Goal: Task Accomplishment & Management: Use online tool/utility

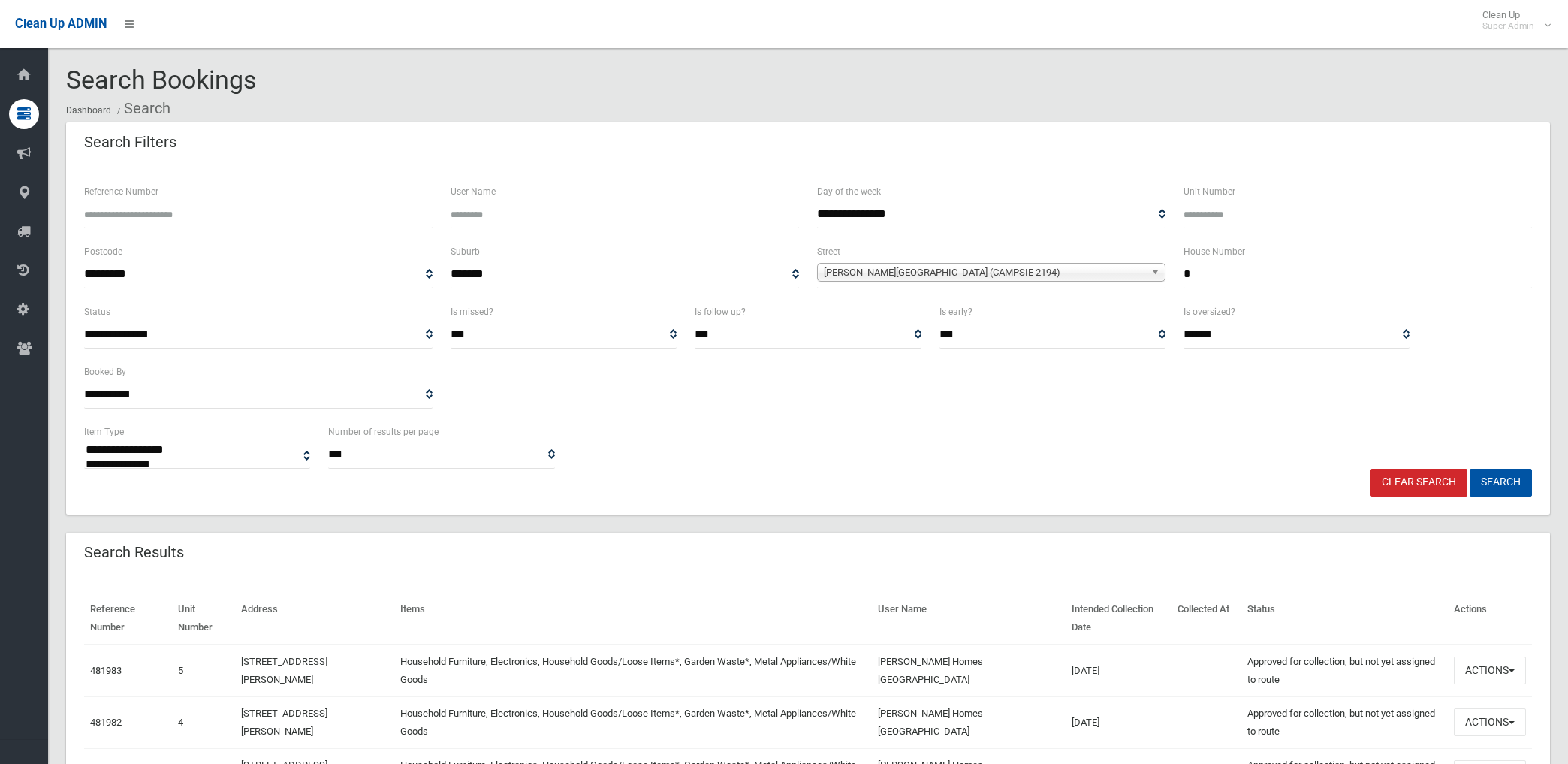
select select
click at [1414, 485] on link "Clear Search" at bounding box center [1419, 482] width 97 height 28
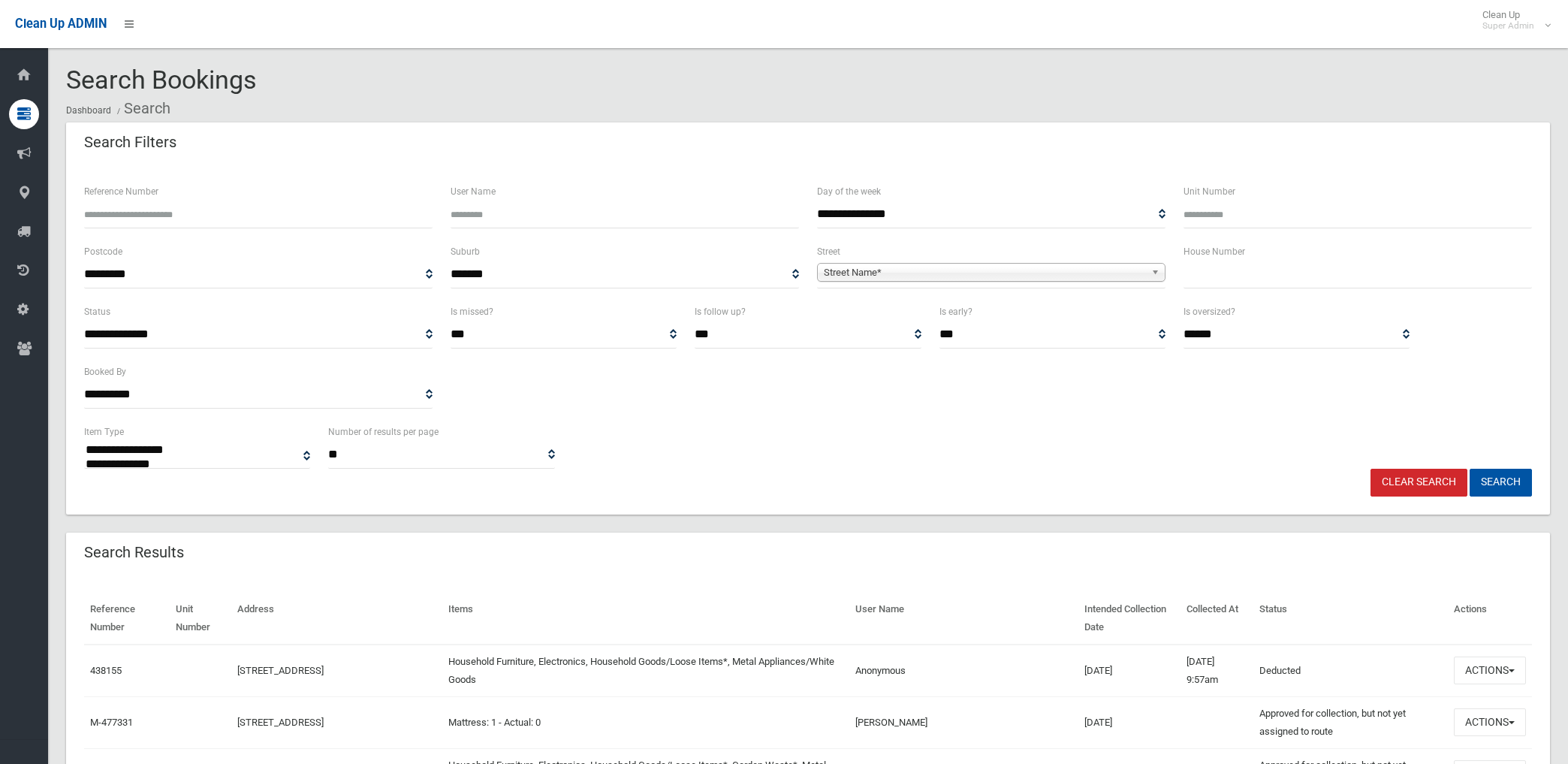
select select
click at [881, 272] on span "Street Name*" at bounding box center [984, 272] width 321 height 18
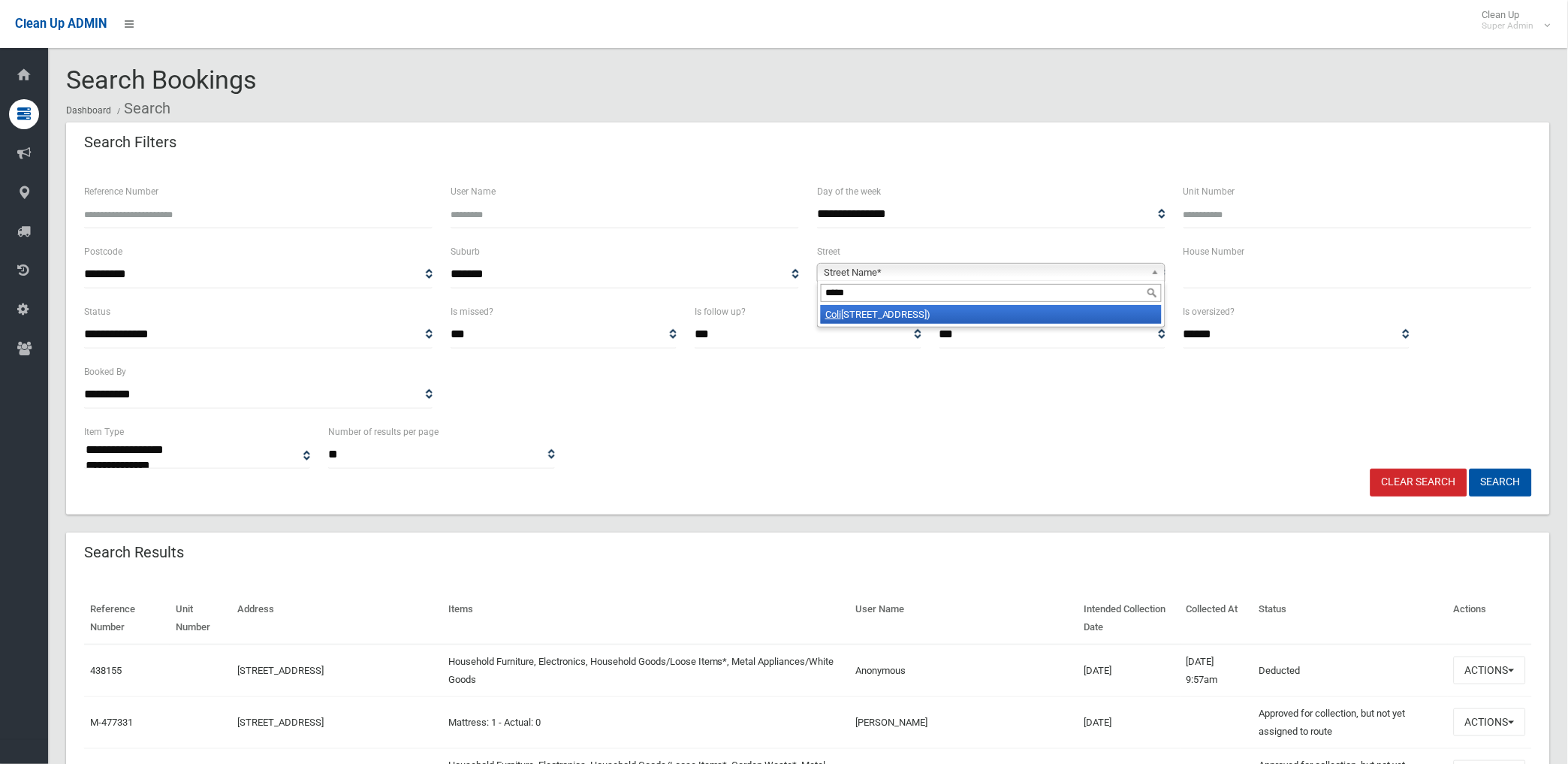
type input "*****"
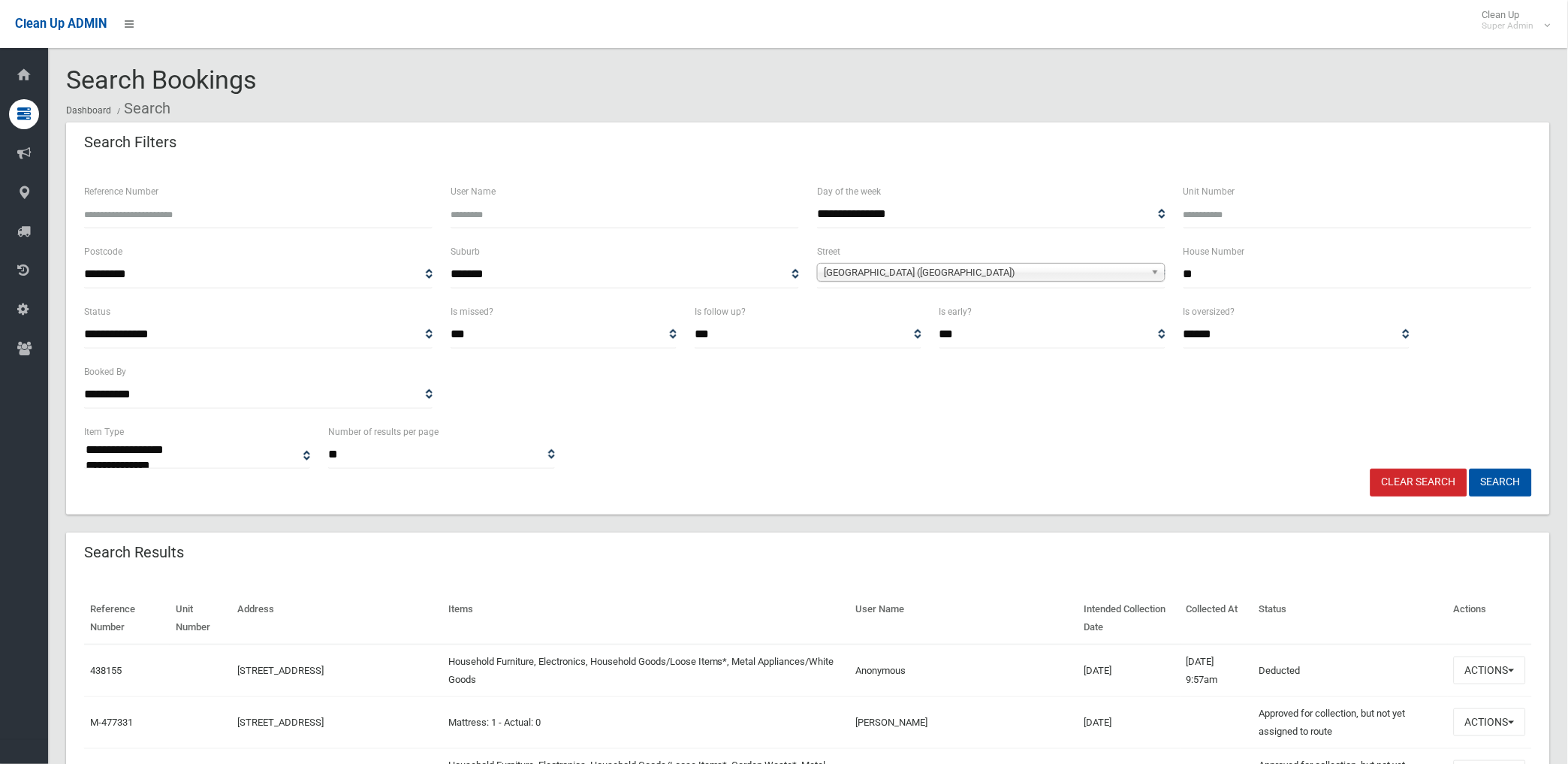
type input "**"
click at [1470, 469] on button "Search" at bounding box center [1501, 482] width 63 height 28
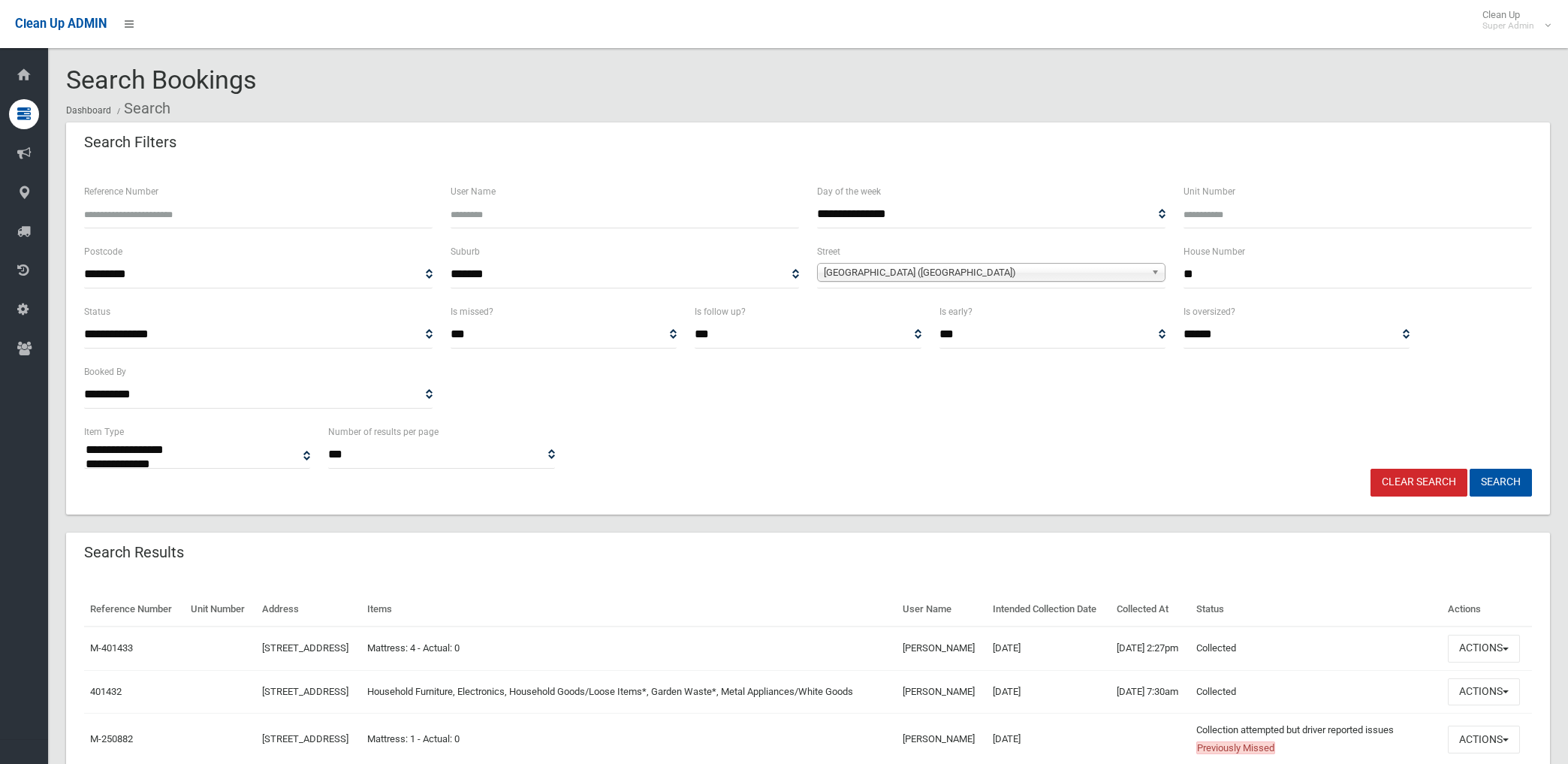
select select
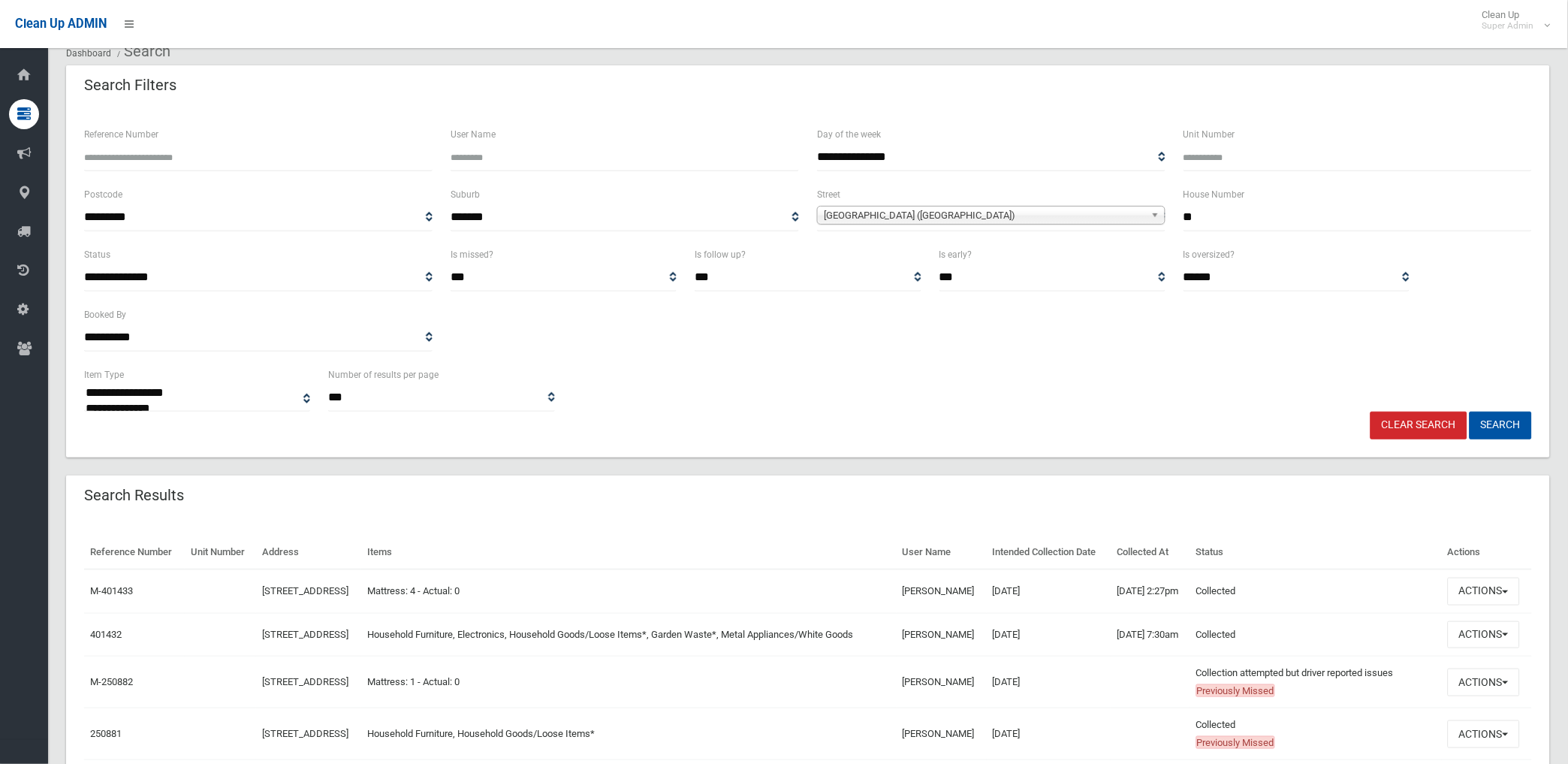
scroll to position [83, 0]
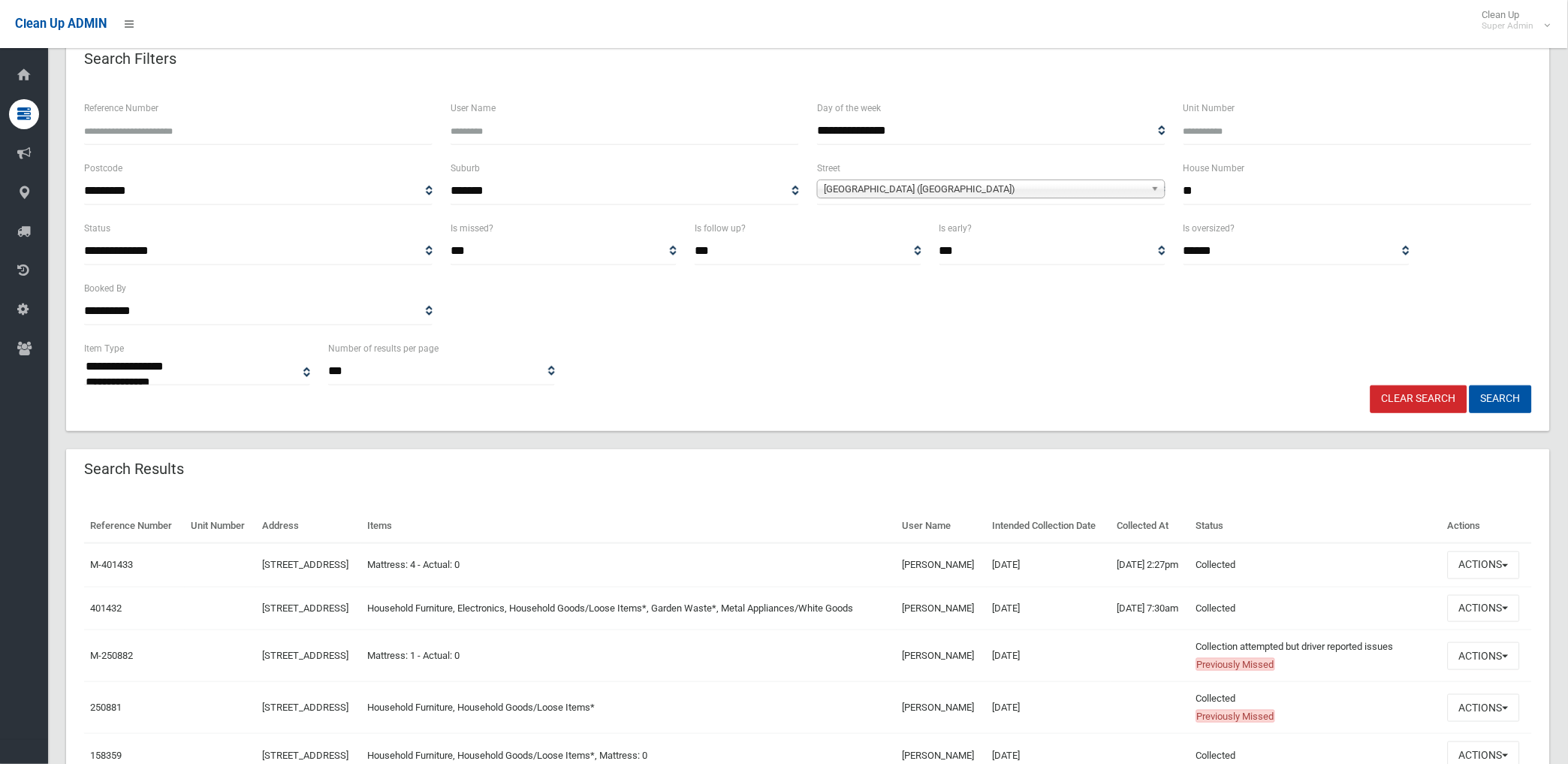
click at [1242, 188] on input "**" at bounding box center [1358, 190] width 348 height 28
click at [1247, 184] on input "**" at bounding box center [1358, 190] width 348 height 28
type input "*"
click at [1470, 386] on button "Search" at bounding box center [1501, 399] width 63 height 28
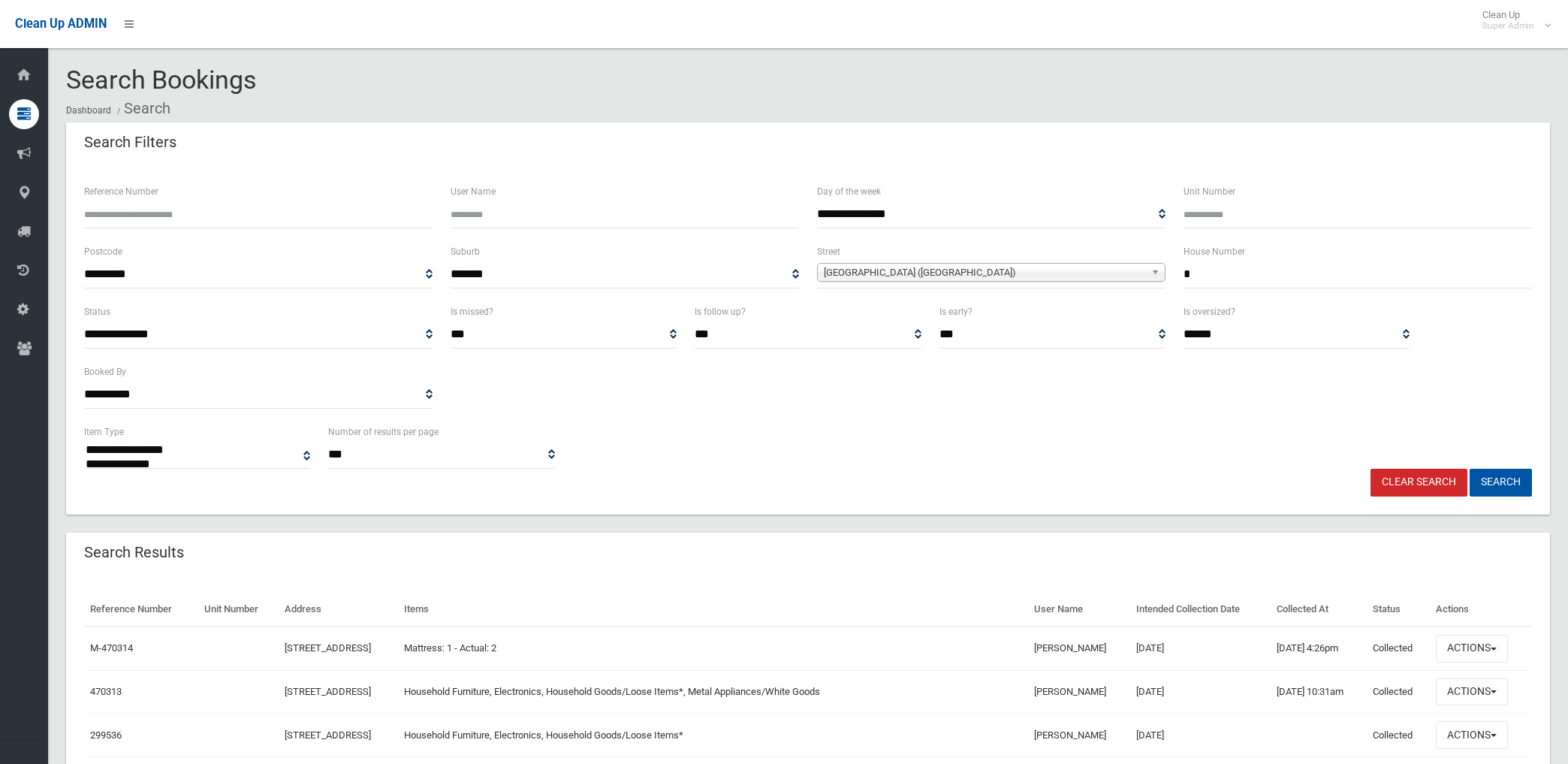
select select
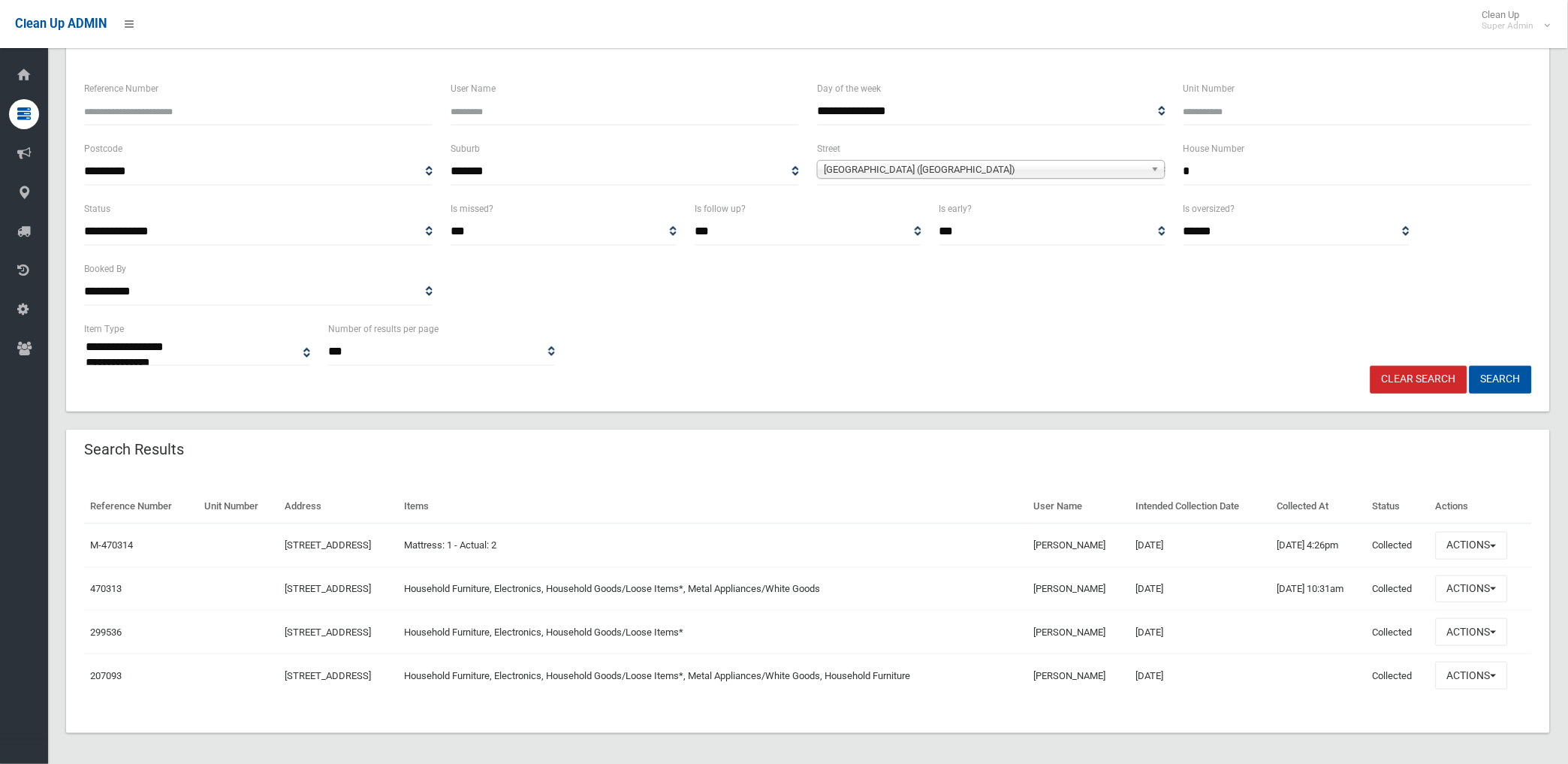
scroll to position [108, 0]
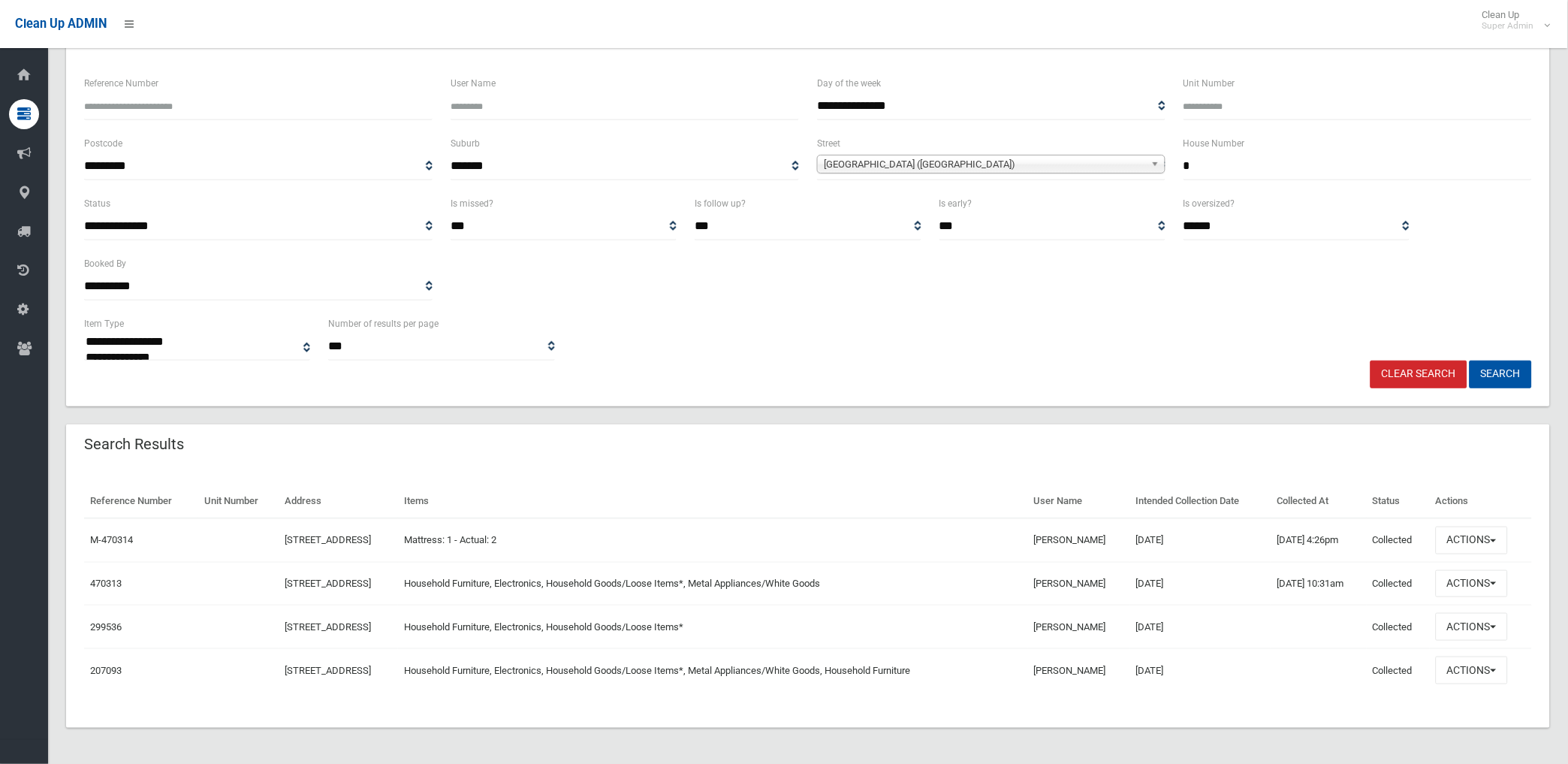
click at [1227, 169] on input "*" at bounding box center [1358, 166] width 348 height 28
type input "**"
click at [1470, 360] on button "Search" at bounding box center [1501, 374] width 63 height 28
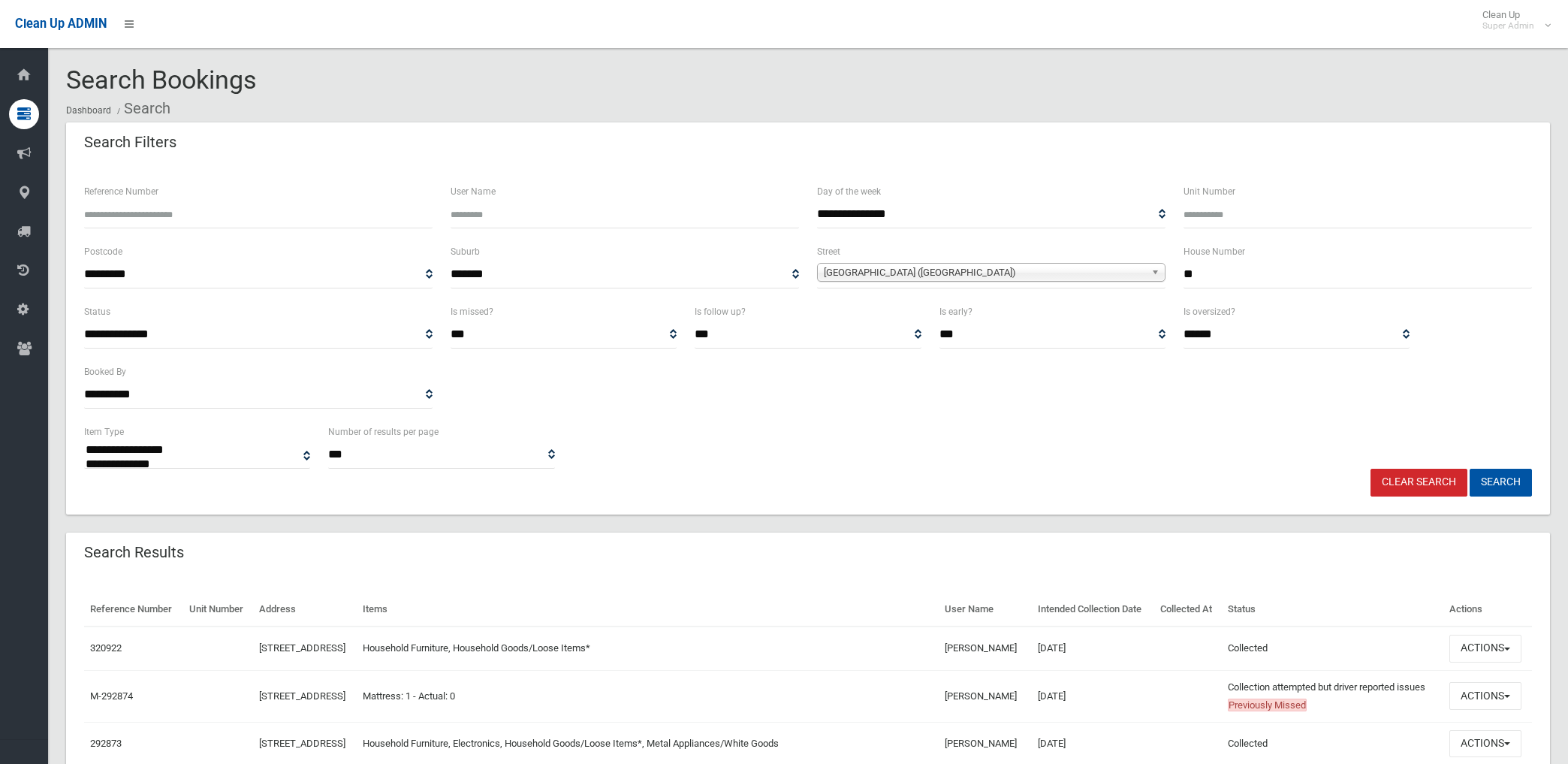
select select
click at [1408, 475] on link "Clear Search" at bounding box center [1419, 482] width 97 height 28
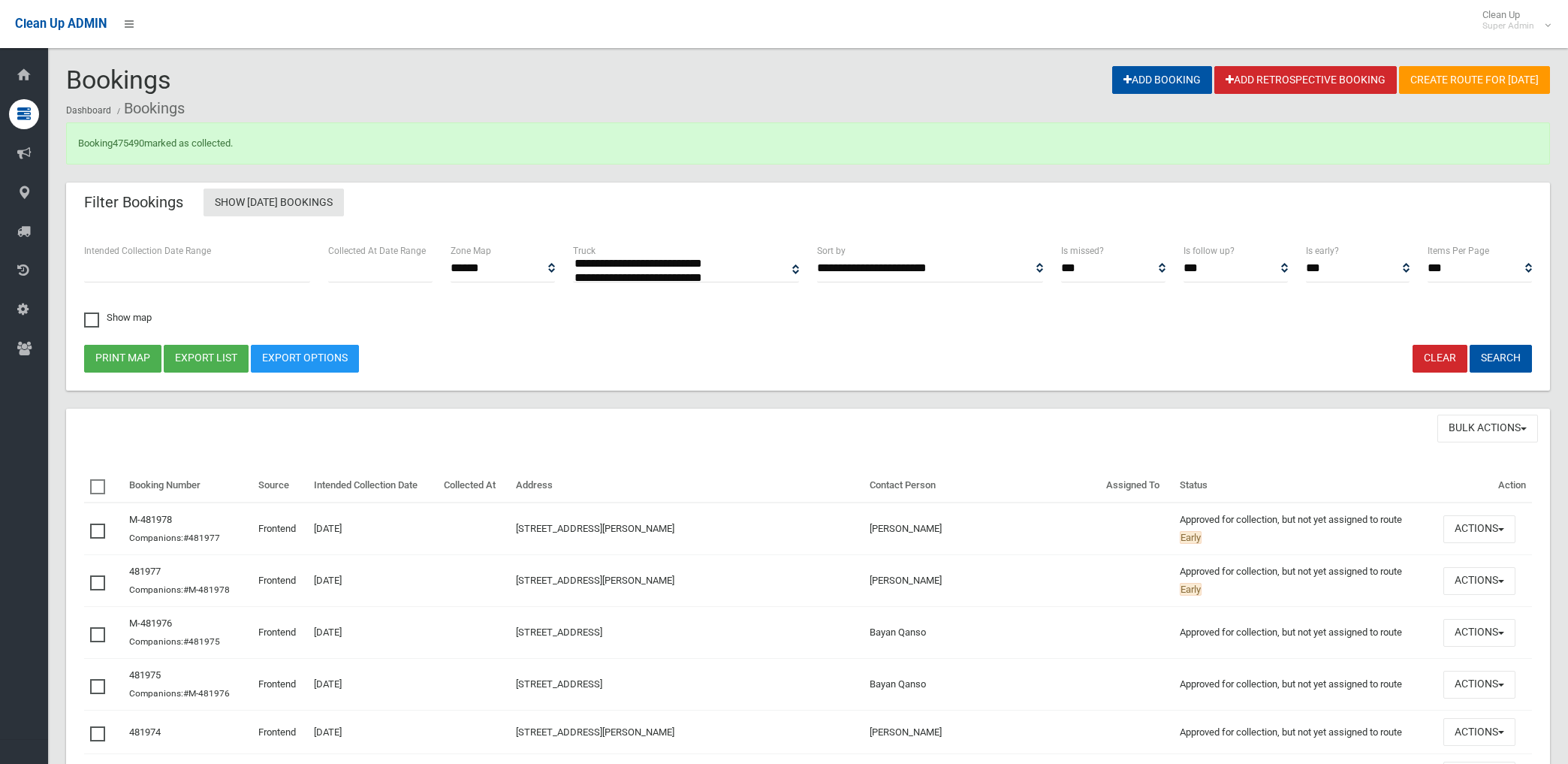
select select
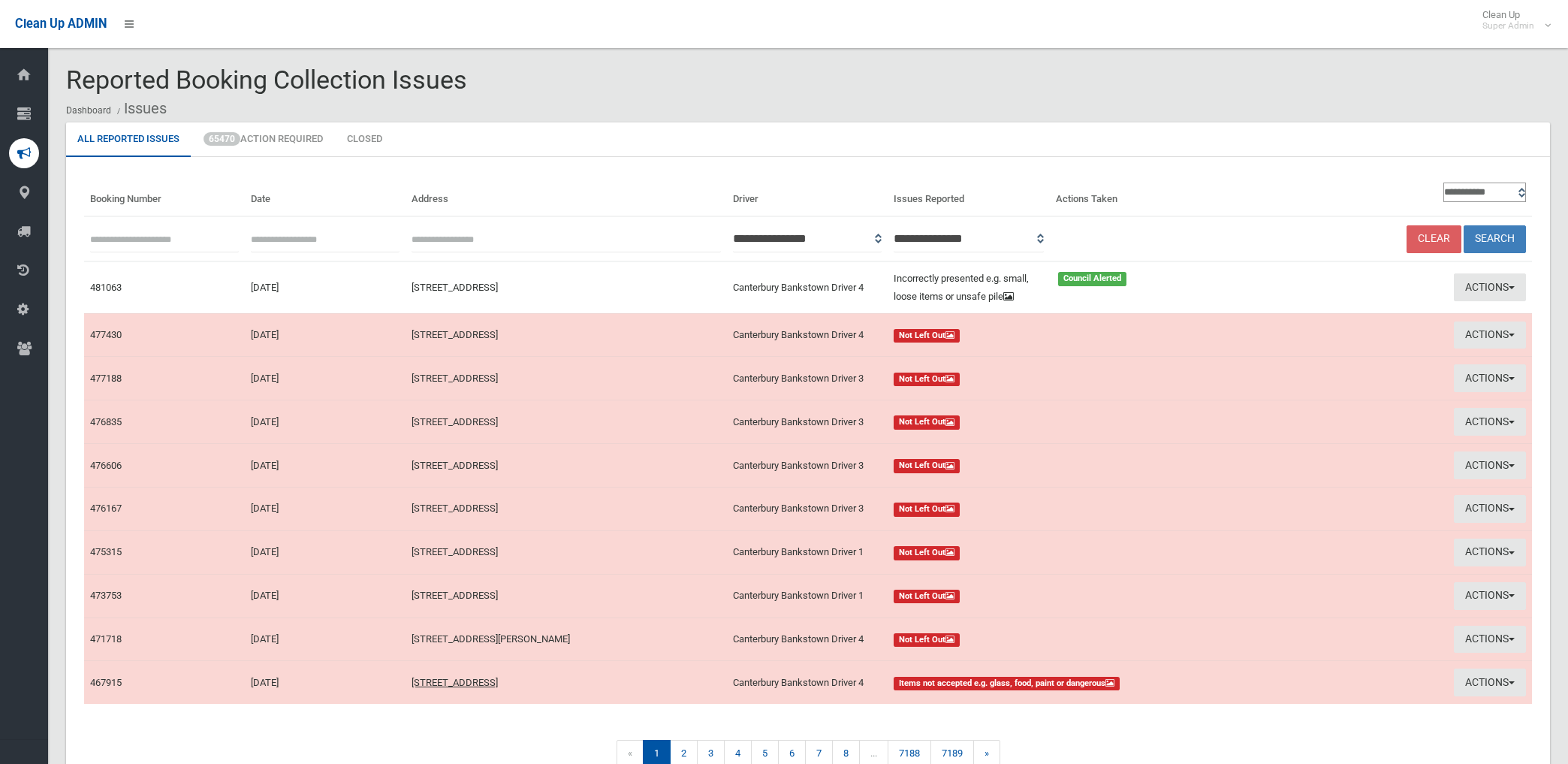
scroll to position [81, 0]
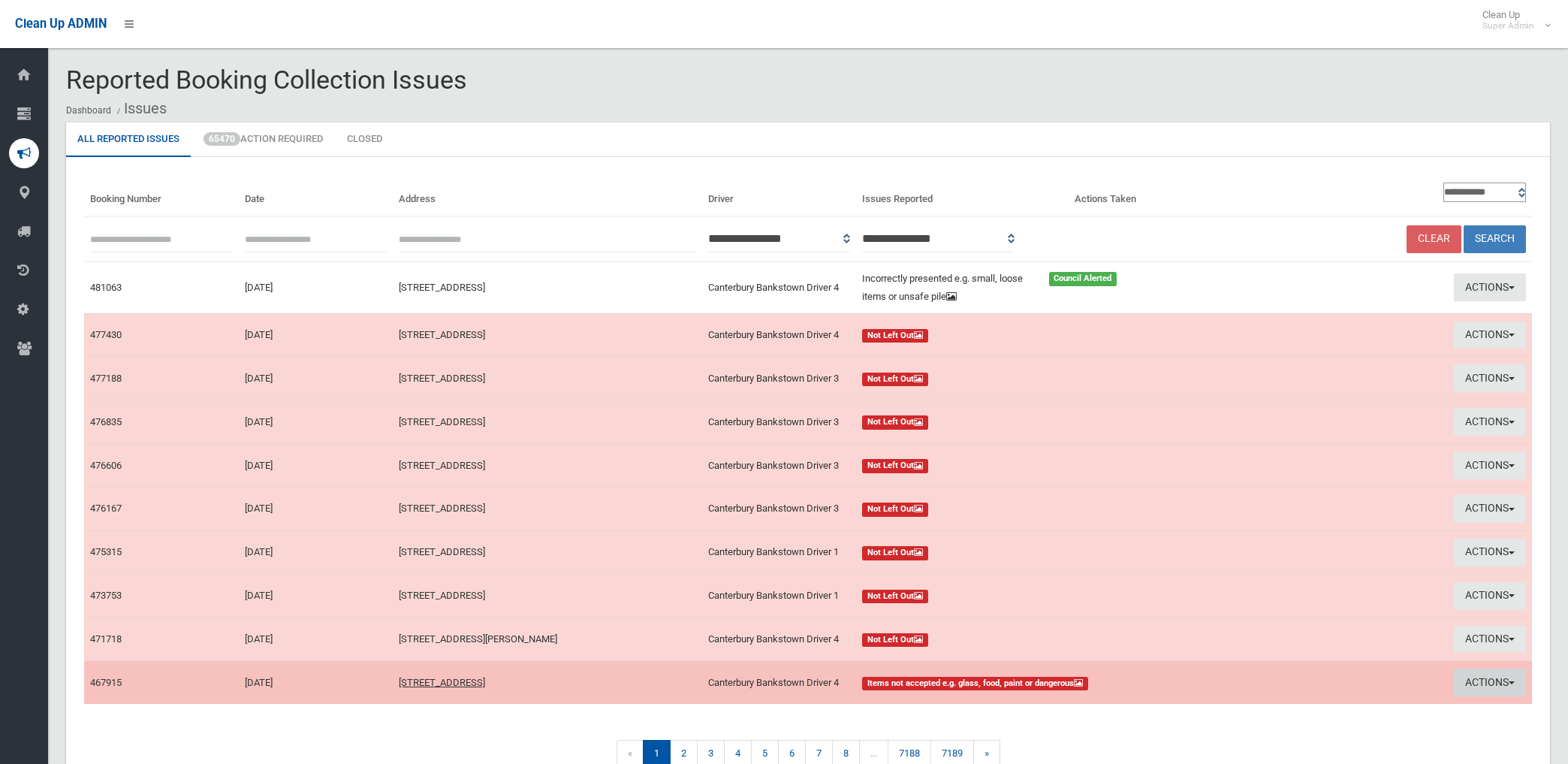
scroll to position [81, 0]
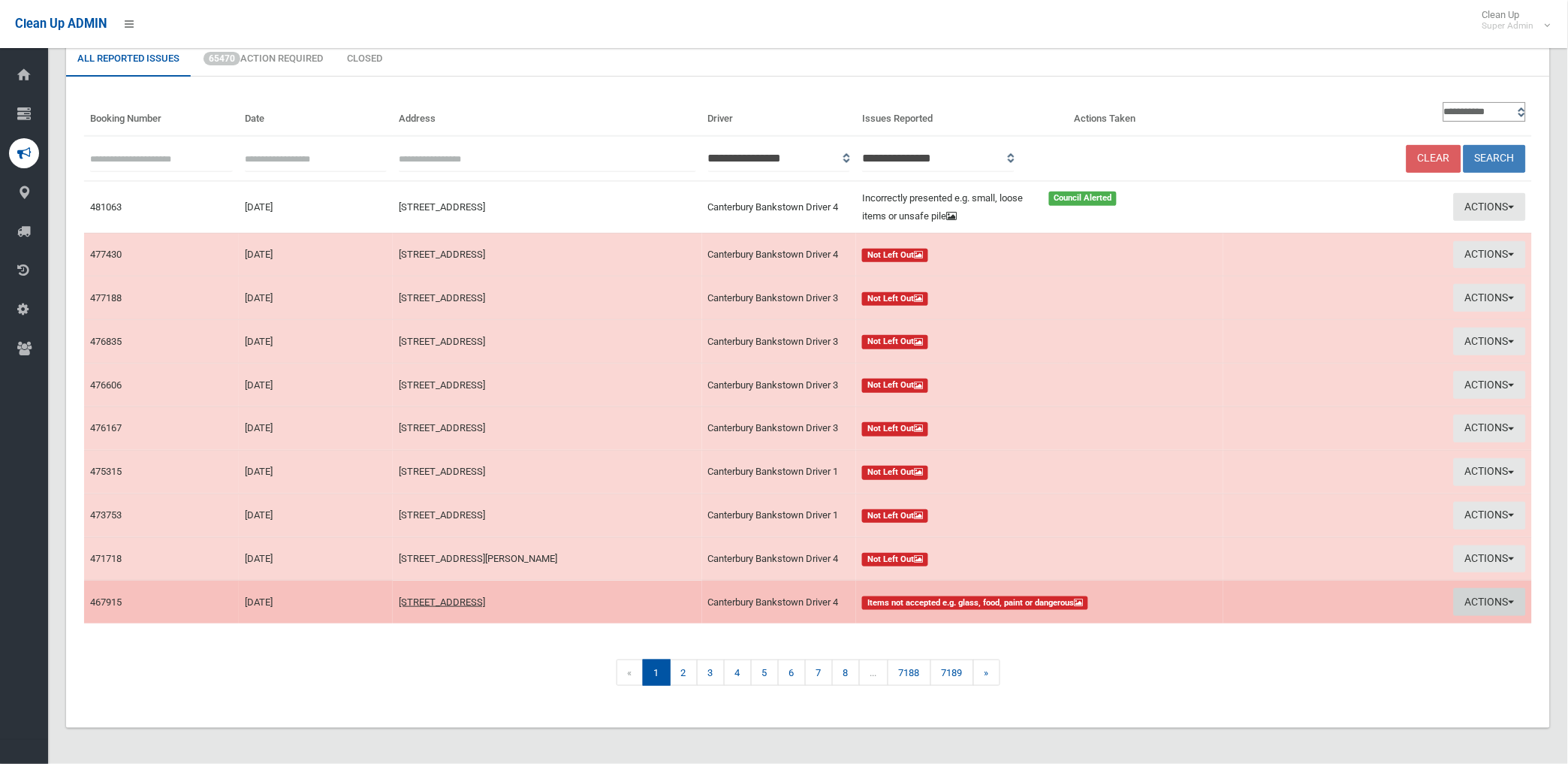
click at [1489, 601] on button "Actions" at bounding box center [1490, 601] width 72 height 28
click at [1240, 626] on link "View Booking" at bounding box center [1319, 633] width 179 height 25
click at [1490, 597] on button "Actions" at bounding box center [1490, 601] width 72 height 28
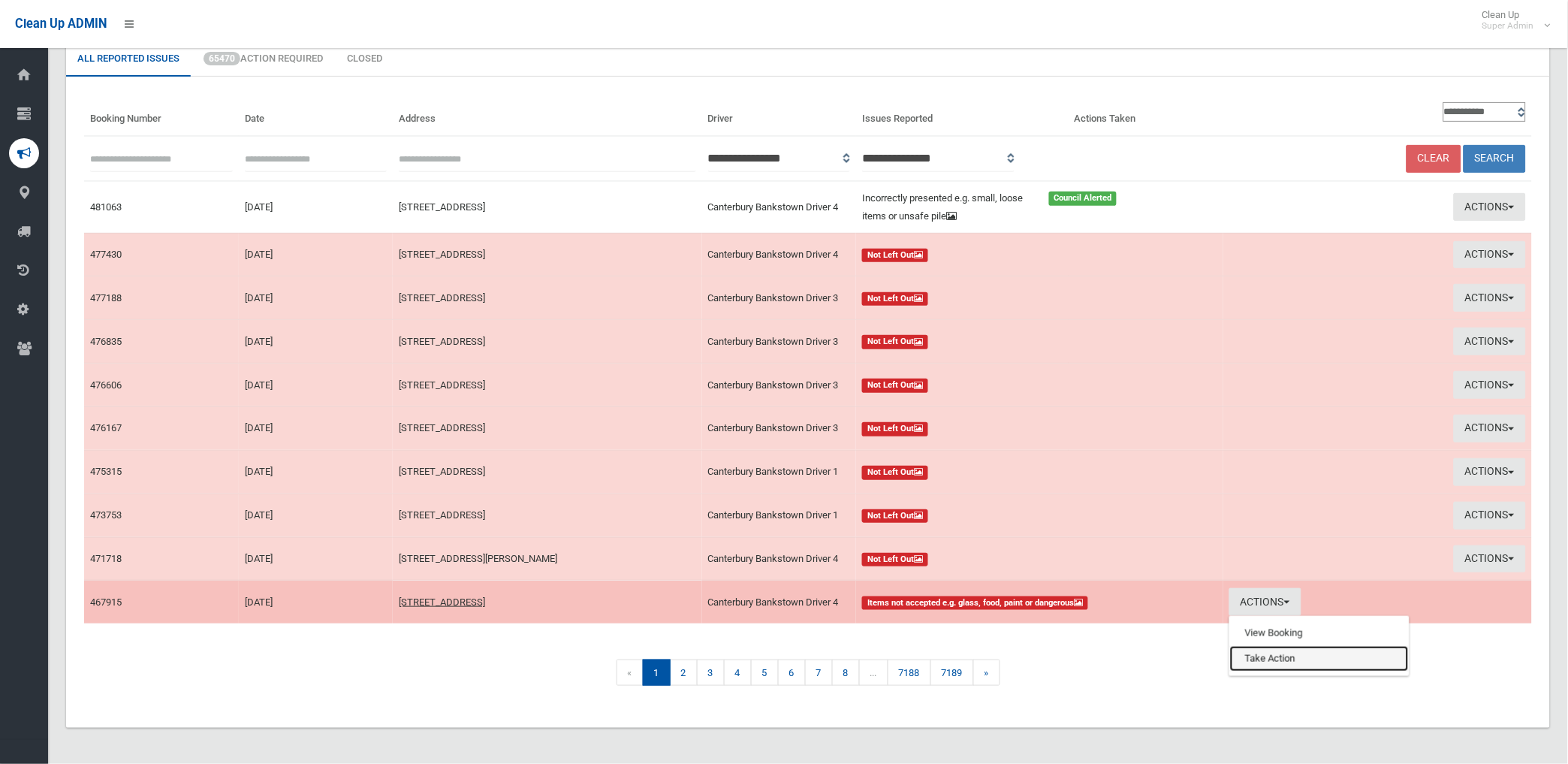
click at [1282, 666] on link "Take Action" at bounding box center [1319, 658] width 179 height 25
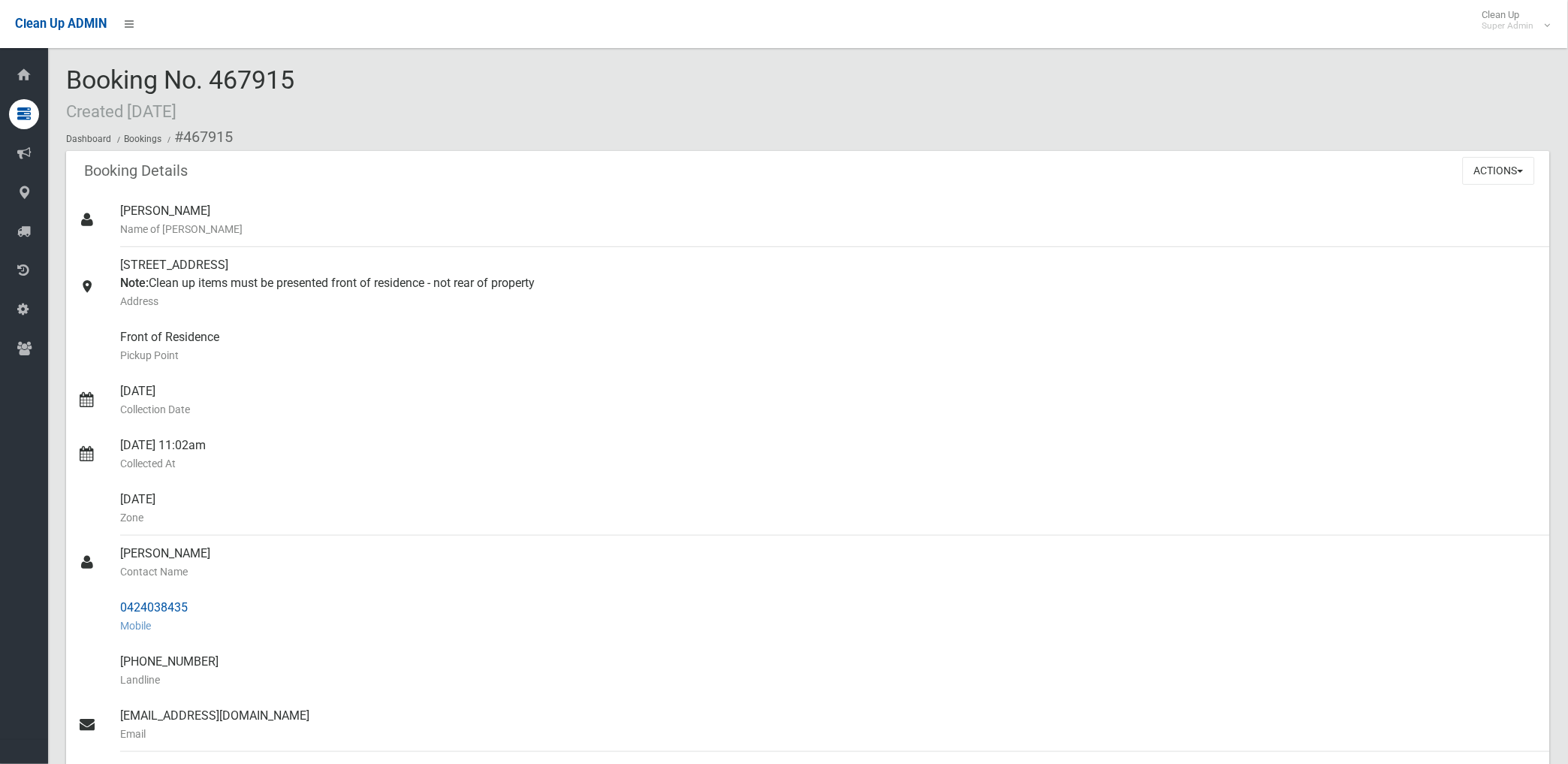
drag, startPoint x: 119, startPoint y: 605, endPoint x: 186, endPoint y: 607, distance: 67.0
click at [186, 607] on div "0424038435 Mobile" at bounding box center [828, 616] width 1418 height 54
drag, startPoint x: 186, startPoint y: 607, endPoint x: 158, endPoint y: 609, distance: 28.1
copy div "0424038435"
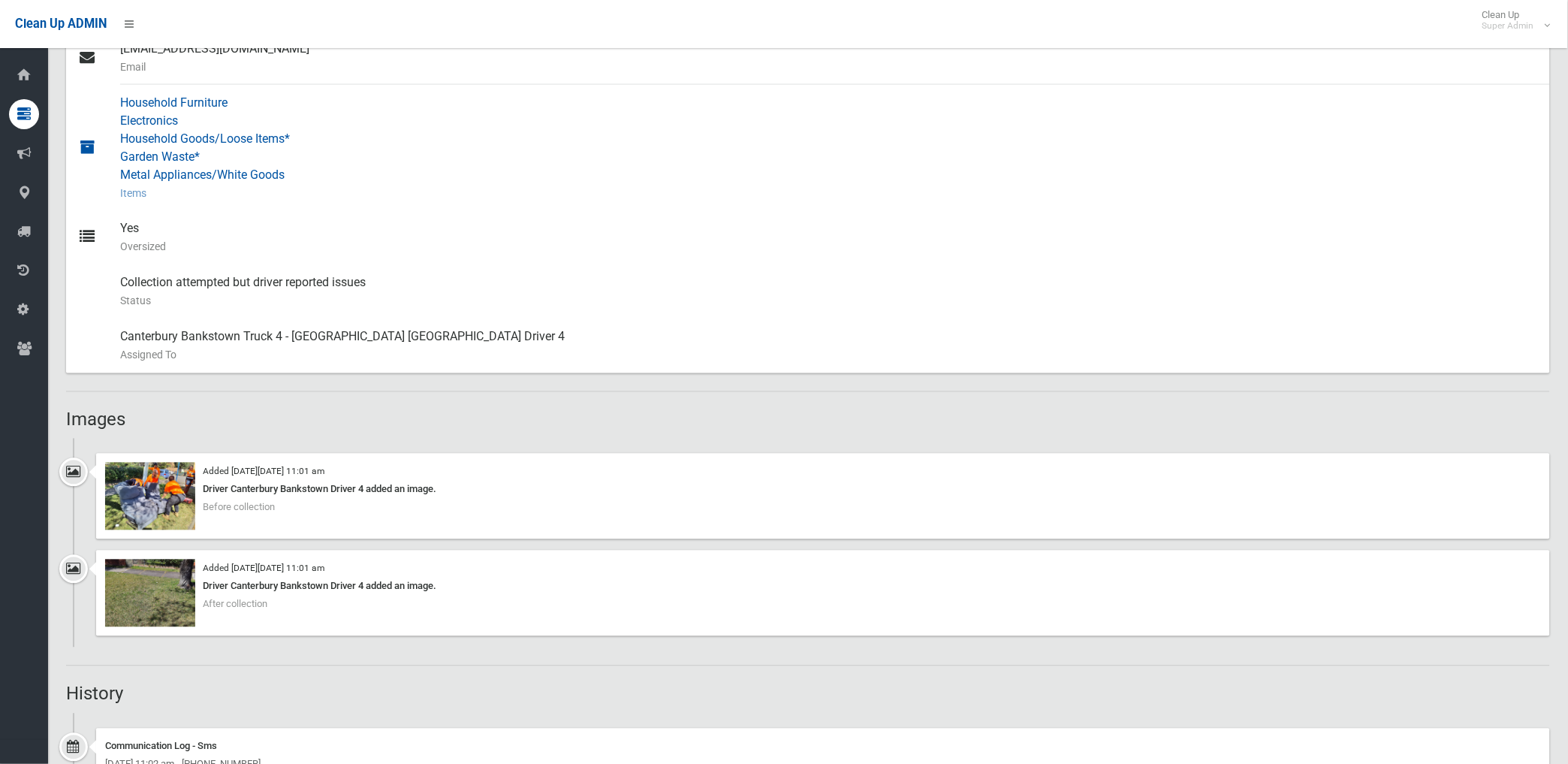
scroll to position [1085, 0]
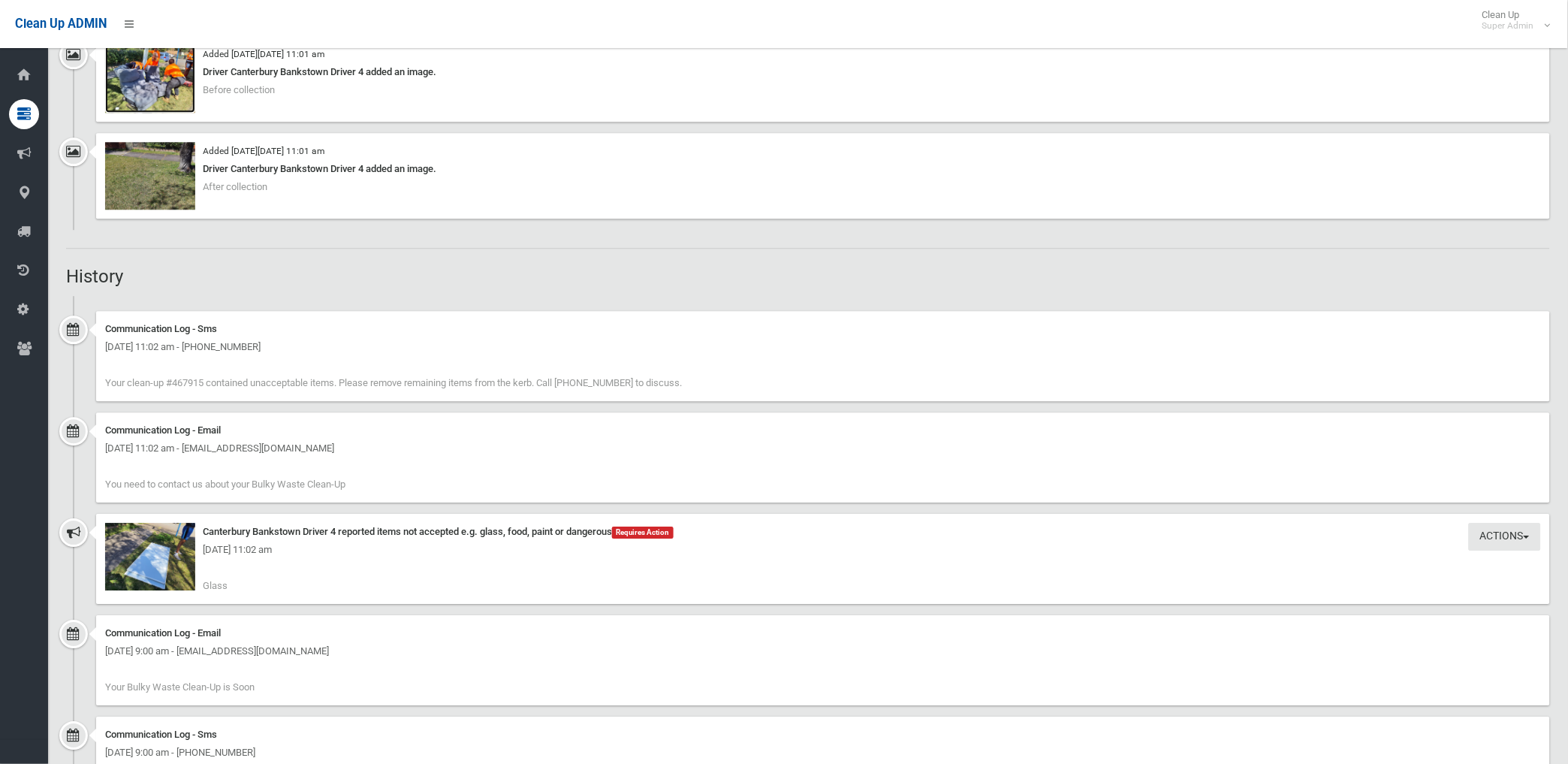
click at [171, 88] on img at bounding box center [151, 79] width 90 height 67
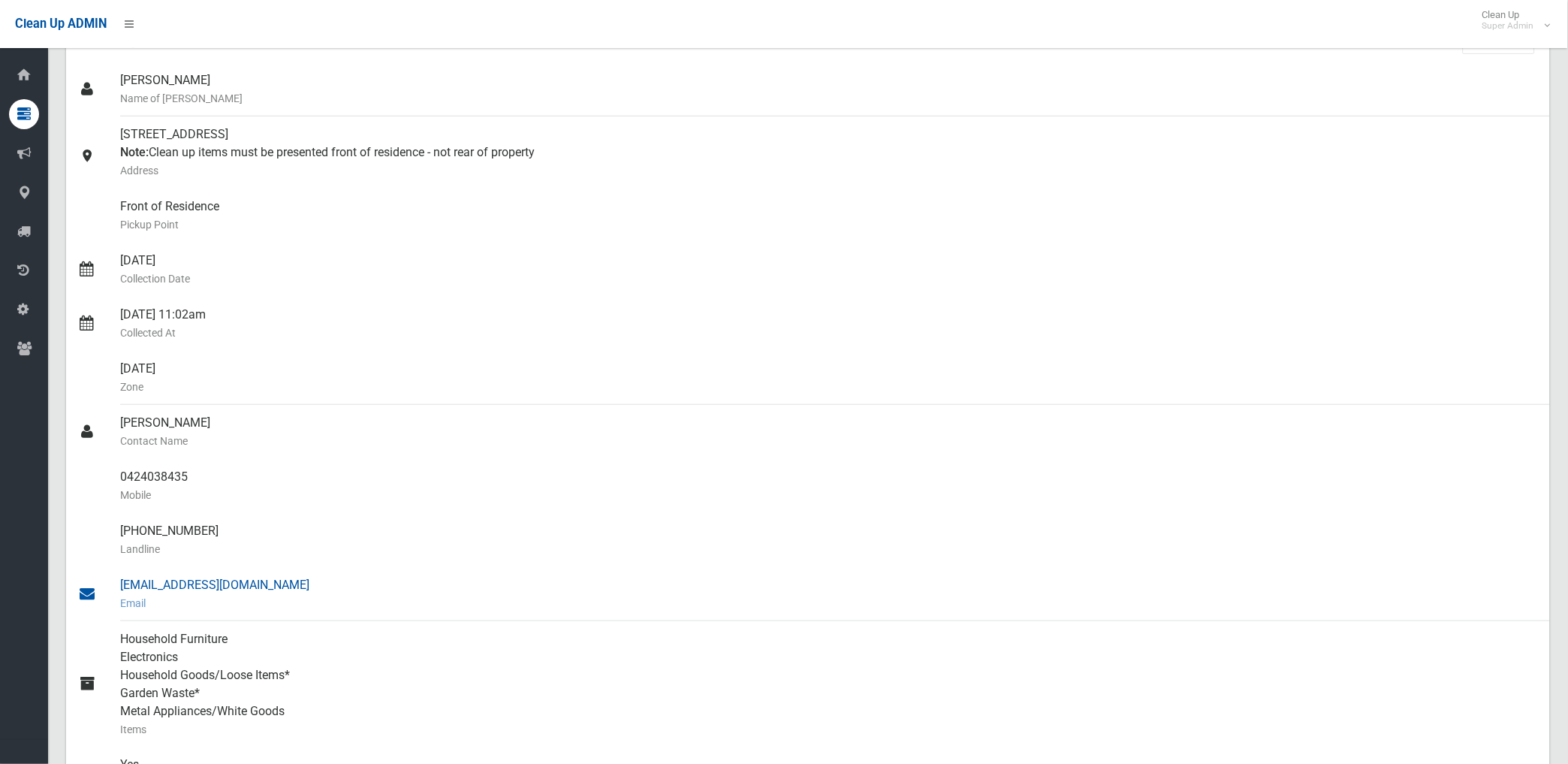
scroll to position [0, 0]
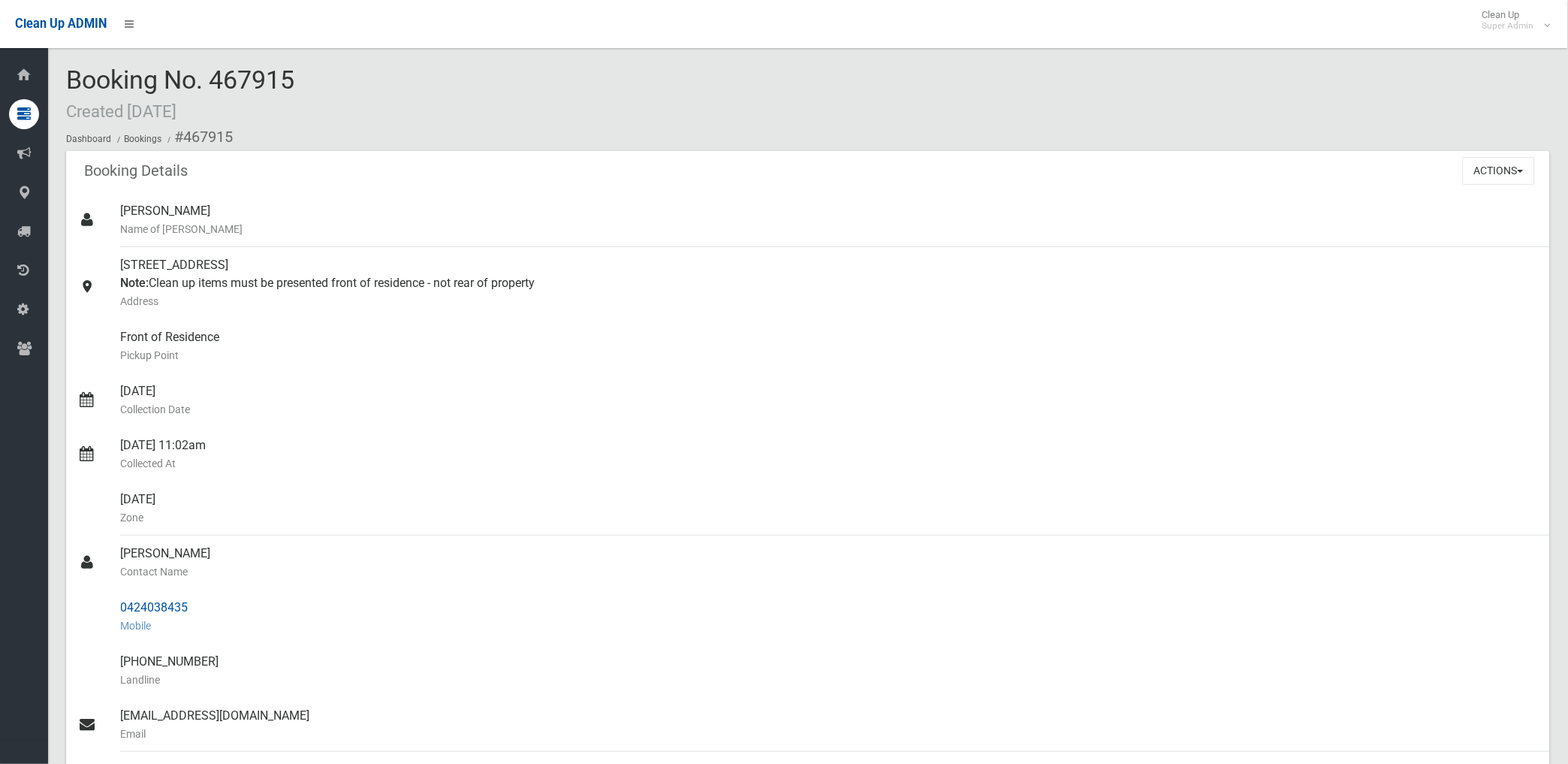
drag, startPoint x: 183, startPoint y: 132, endPoint x: 203, endPoint y: 601, distance: 469.4
copy section "467915 Booking Details Actions View Booking Edit Booking Clone Booking Add Book…"
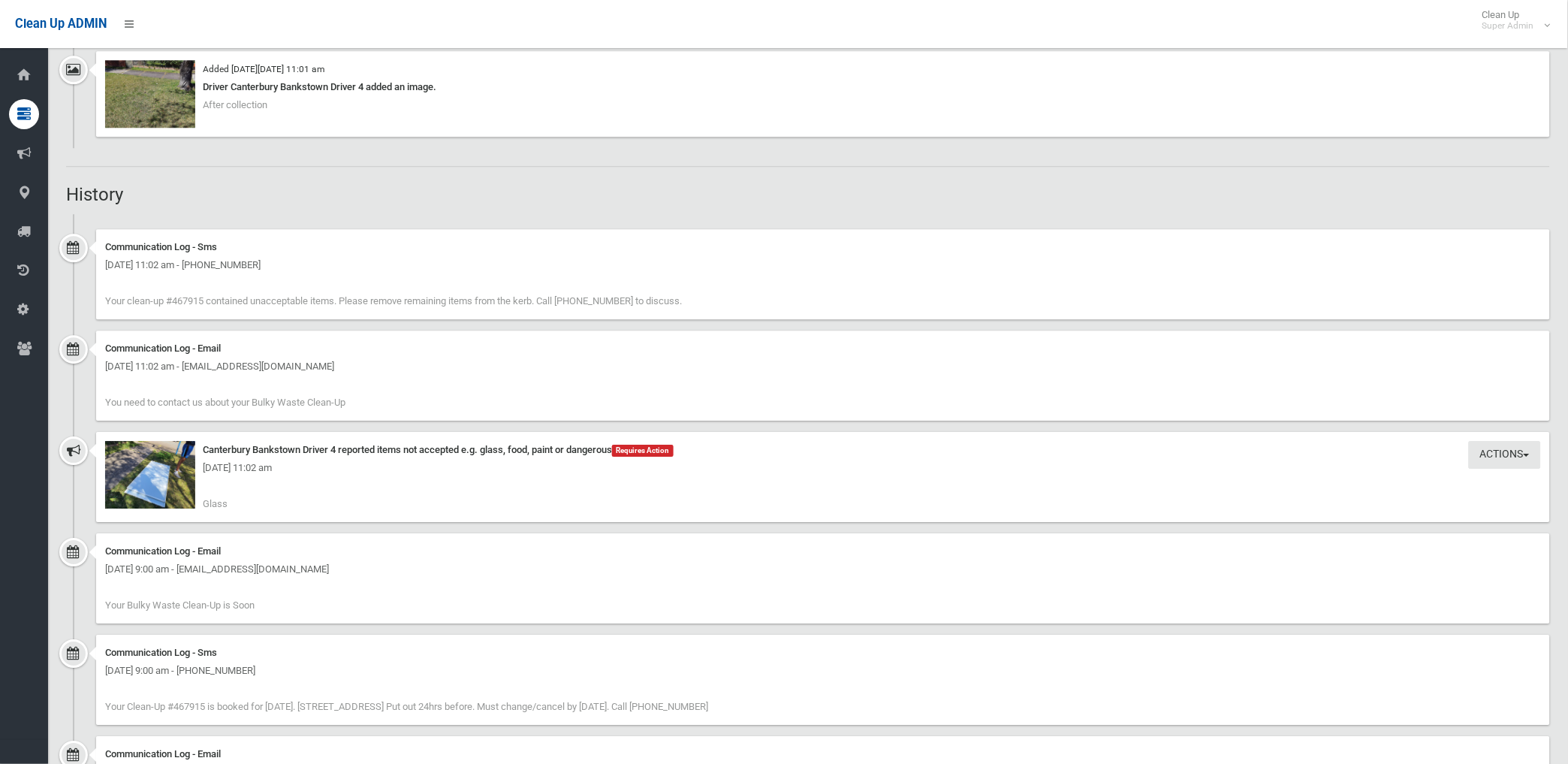
scroll to position [1168, 0]
click at [169, 493] on img at bounding box center [151, 473] width 90 height 67
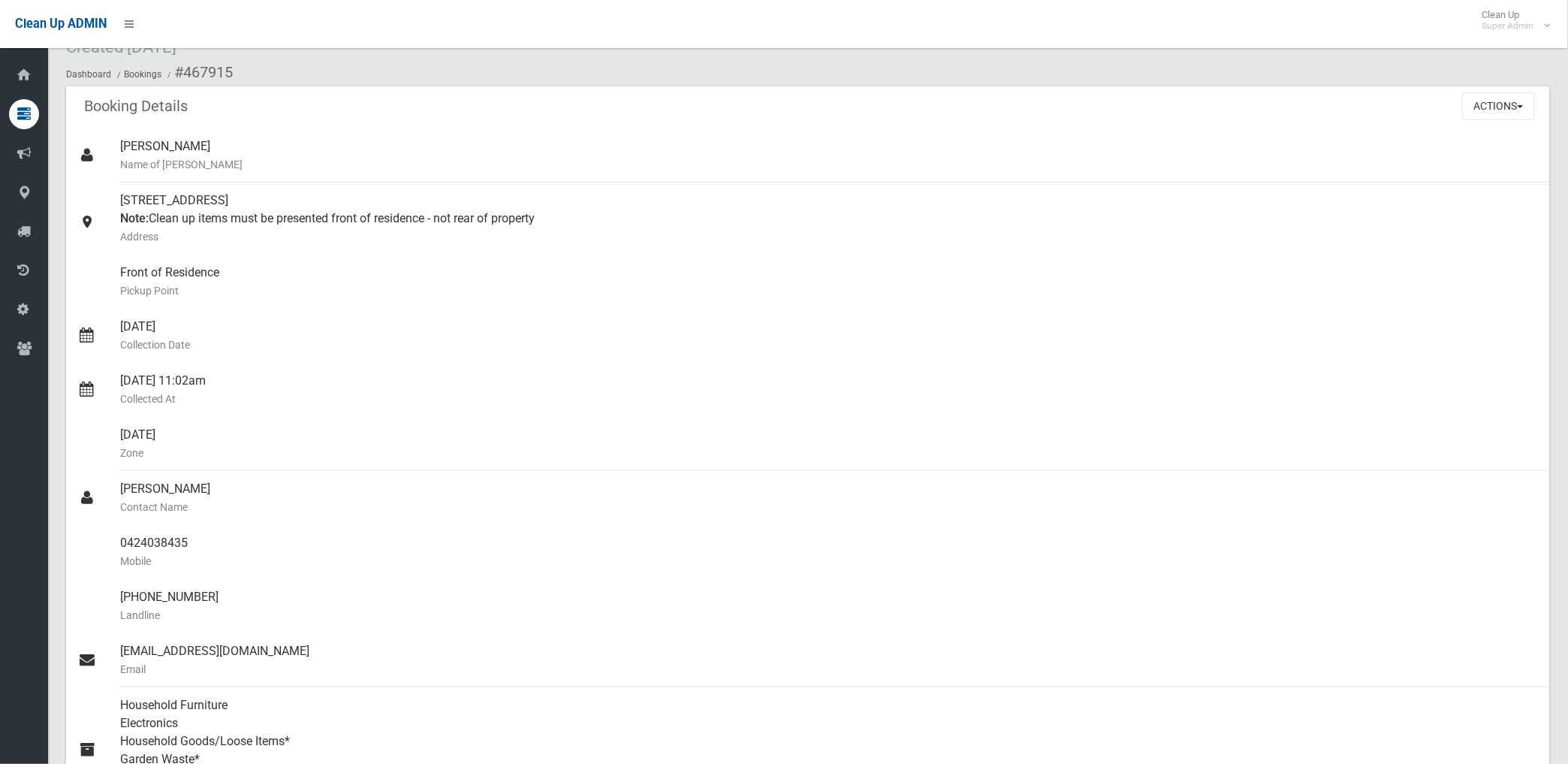
scroll to position [0, 0]
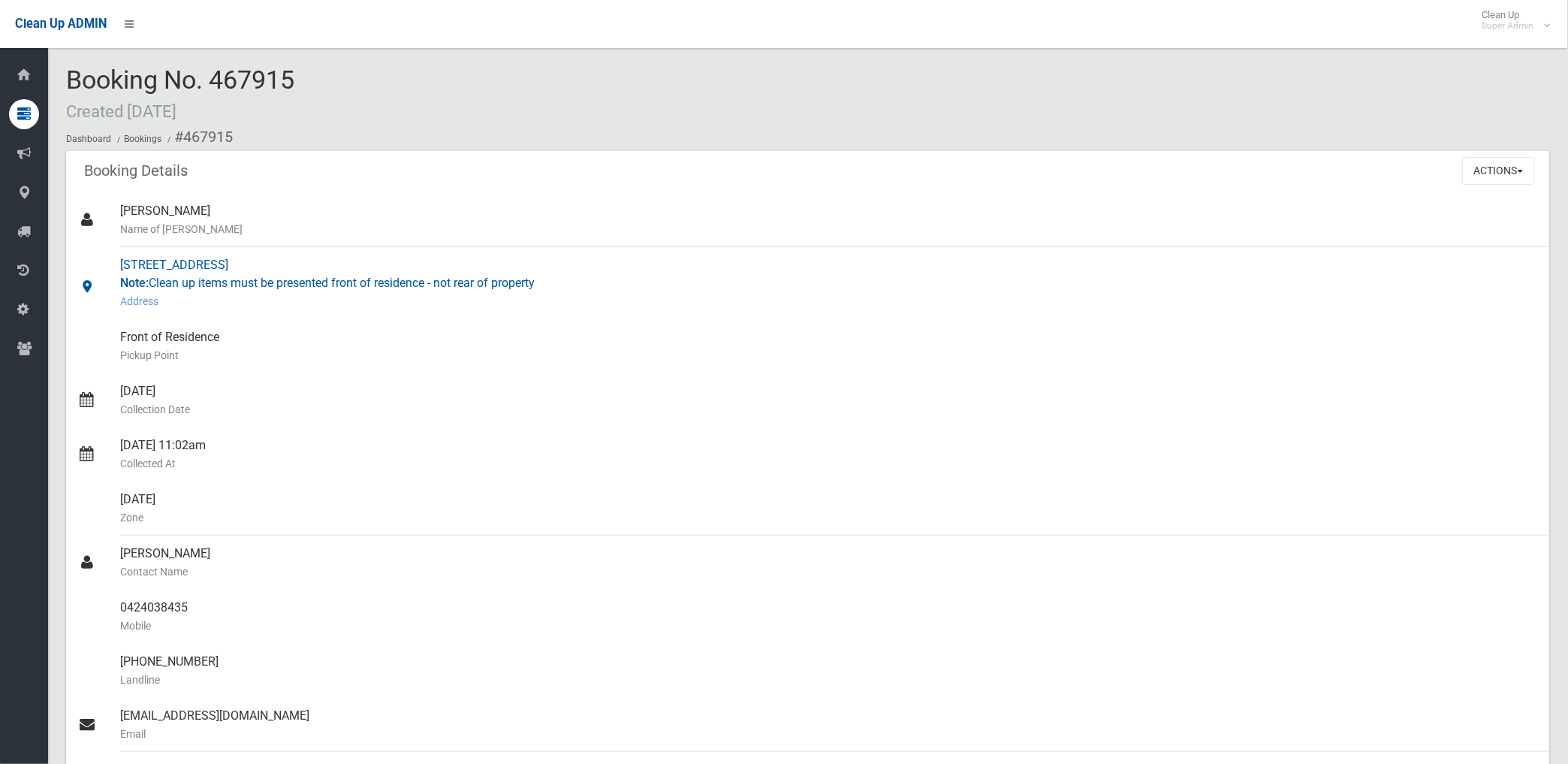
copy section "467915 Booking Details Actions View Booking Edit Booking Clone Booking Add Book…"
click at [587, 349] on small "Pickup Point" at bounding box center [828, 355] width 1418 height 18
click at [1497, 169] on button "Actions" at bounding box center [1499, 171] width 72 height 28
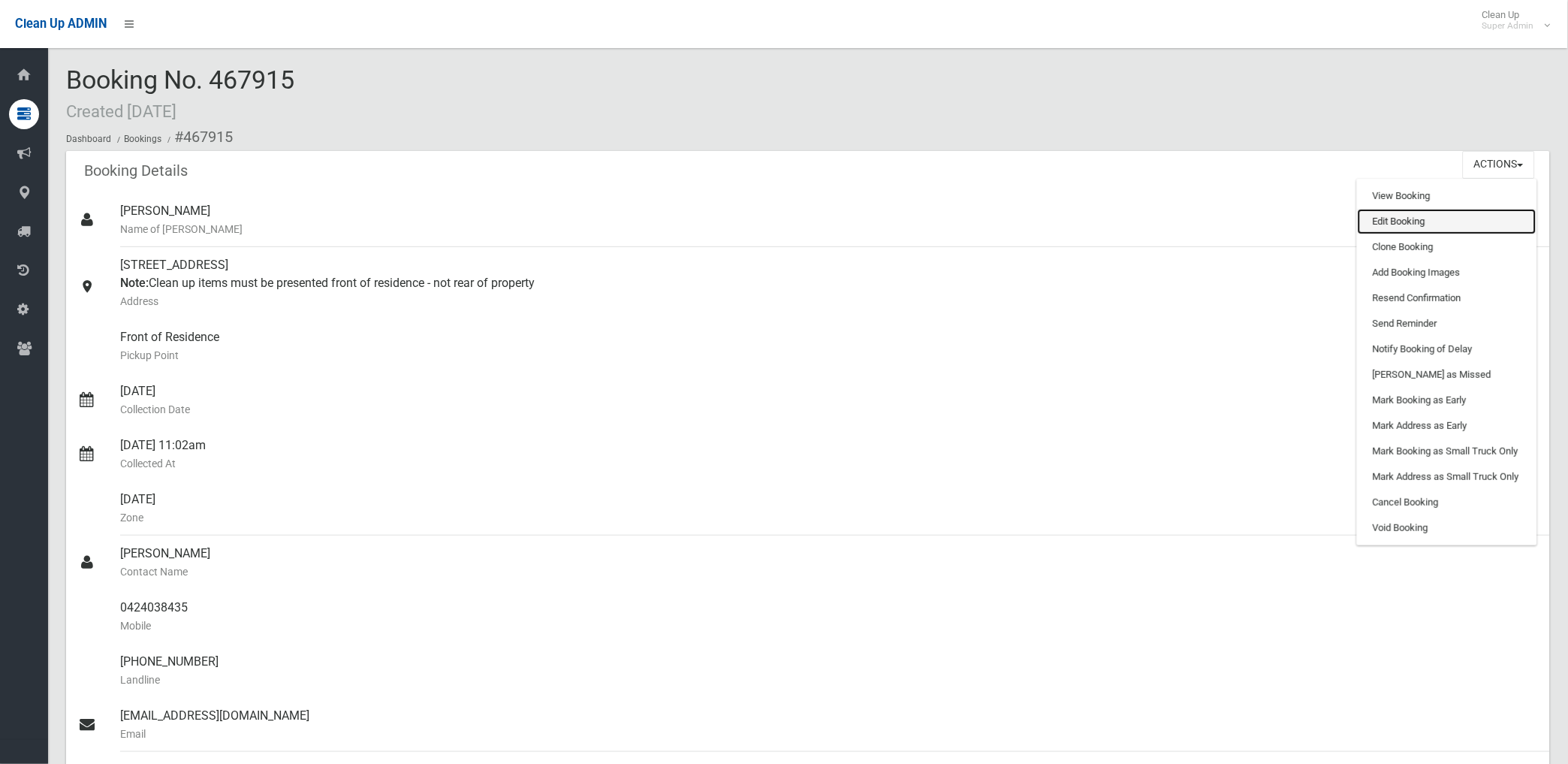
click at [1387, 226] on link "Edit Booking" at bounding box center [1447, 221] width 179 height 25
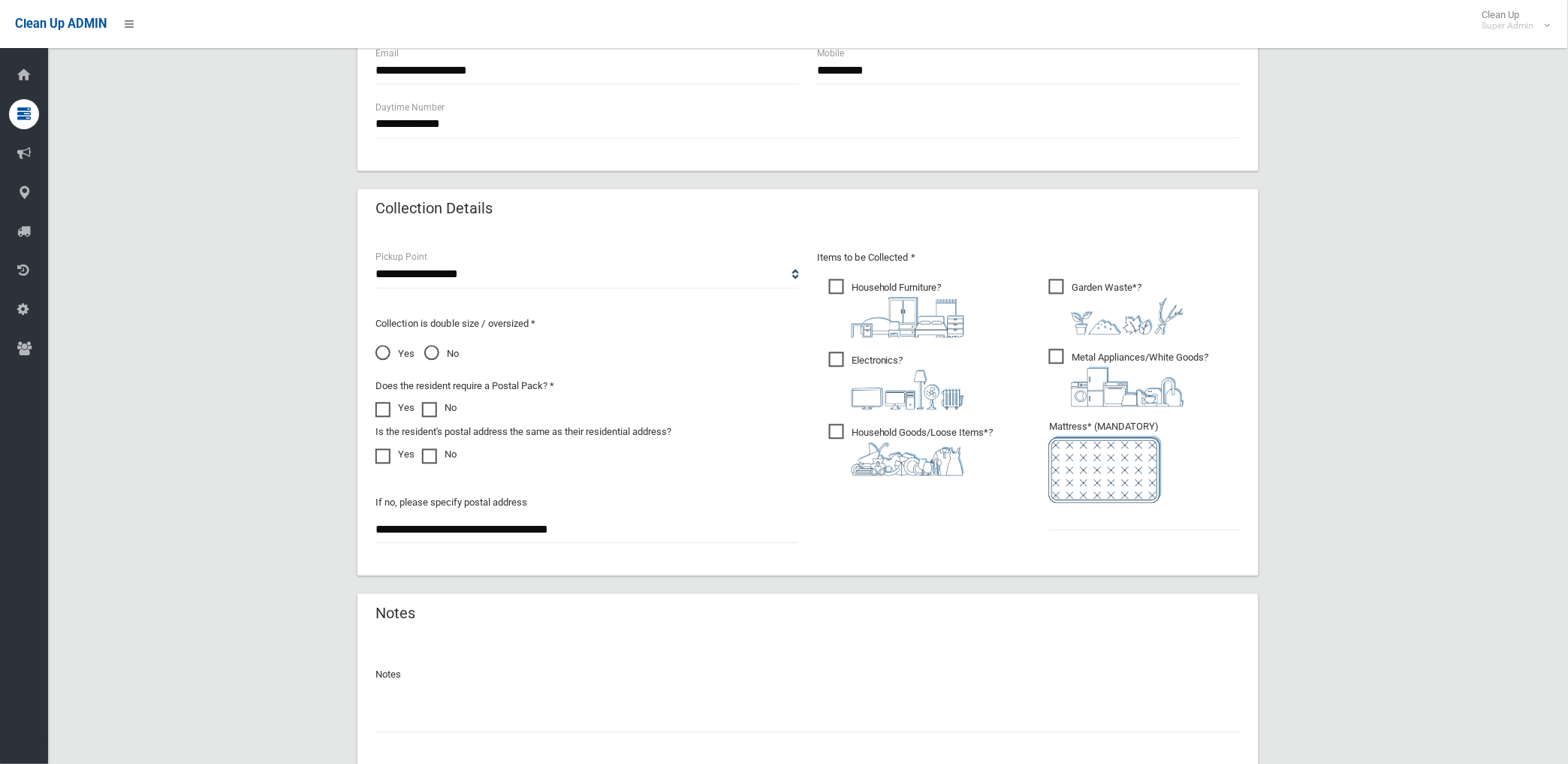
scroll to position [856, 0]
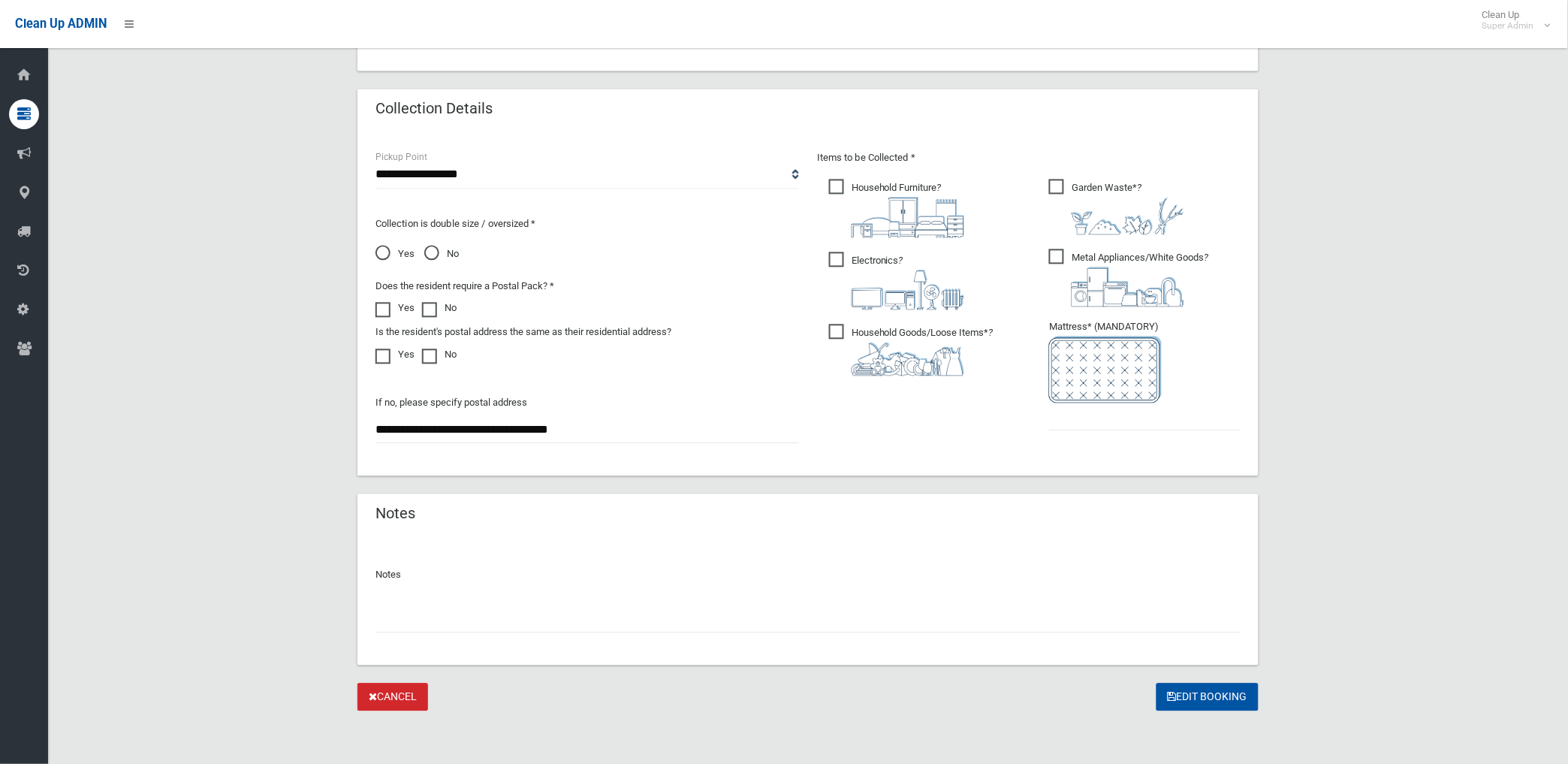
click at [539, 629] on input "text" at bounding box center [808, 619] width 865 height 28
paste input "********"
type input "**********"
click at [1071, 417] on input "text" at bounding box center [1144, 417] width 191 height 28
type input "*"
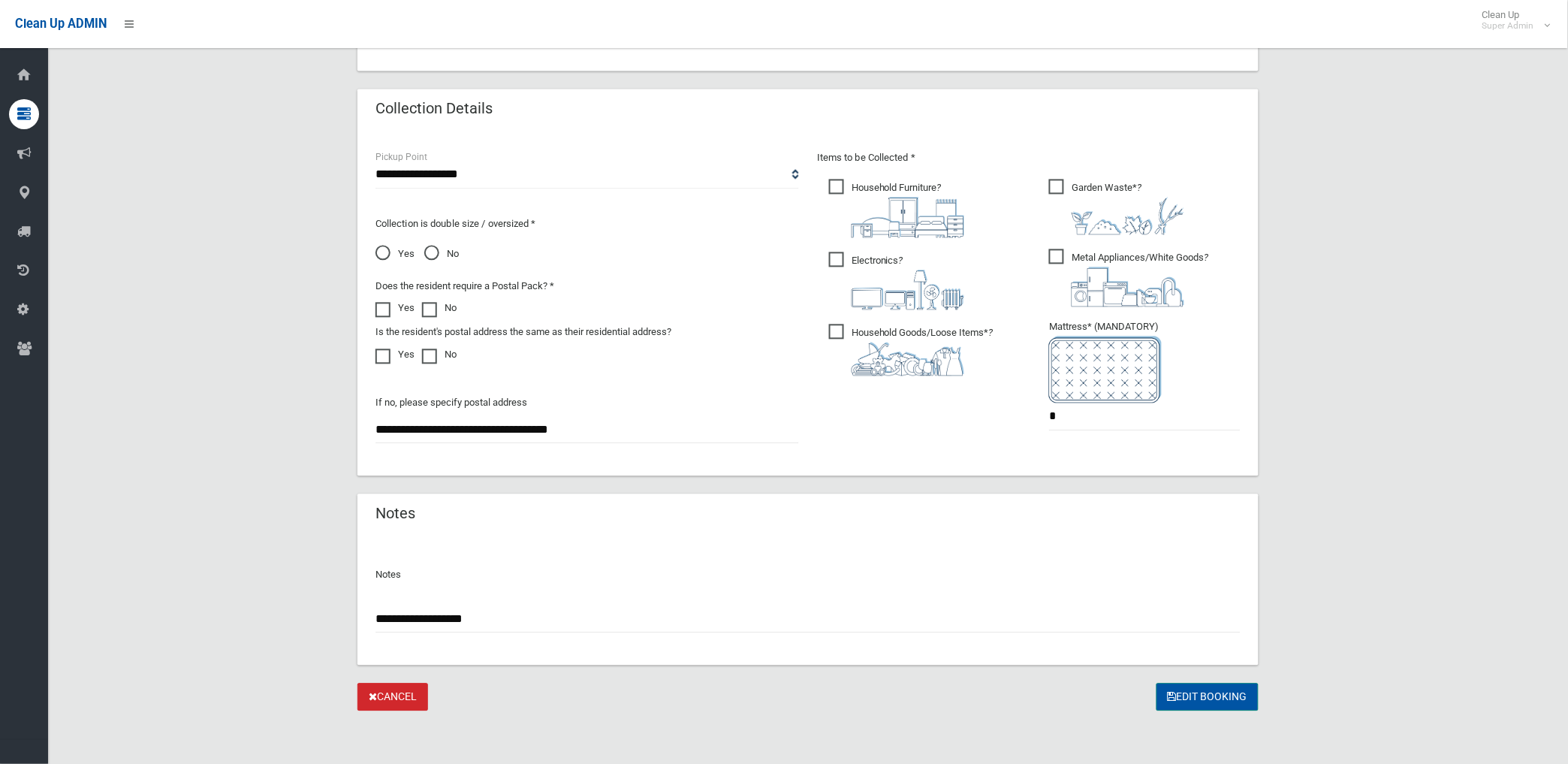
click at [1226, 686] on button "Edit Booking" at bounding box center [1208, 697] width 102 height 28
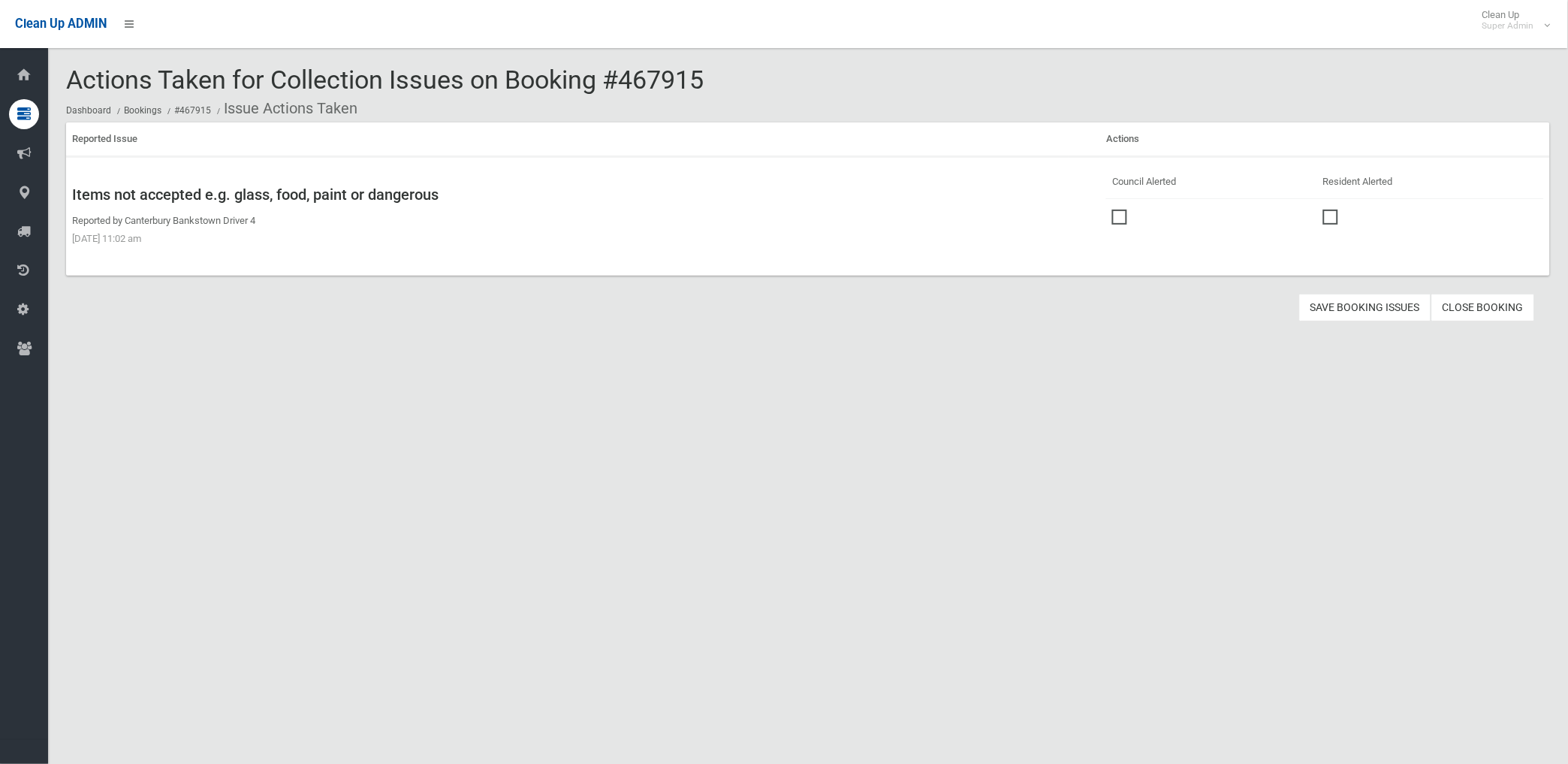
drag, startPoint x: 1115, startPoint y: 208, endPoint x: 1258, endPoint y: 268, distance: 155.1
click at [1115, 209] on span at bounding box center [1124, 209] width 22 height 0
click at [1354, 312] on button "Save Booking Issues" at bounding box center [1366, 307] width 133 height 28
click at [1478, 305] on link "Close Booking" at bounding box center [1483, 307] width 104 height 28
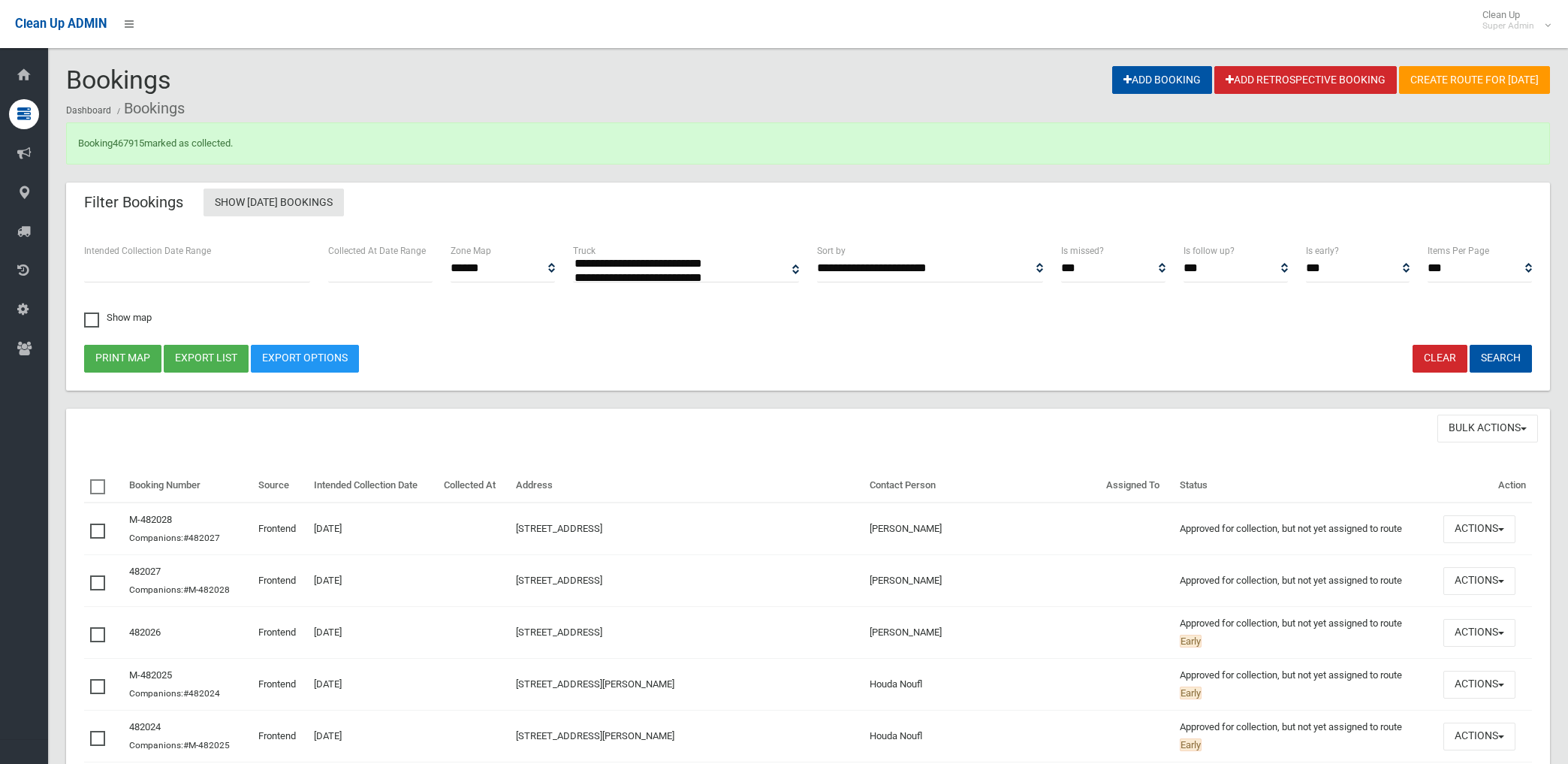
select select
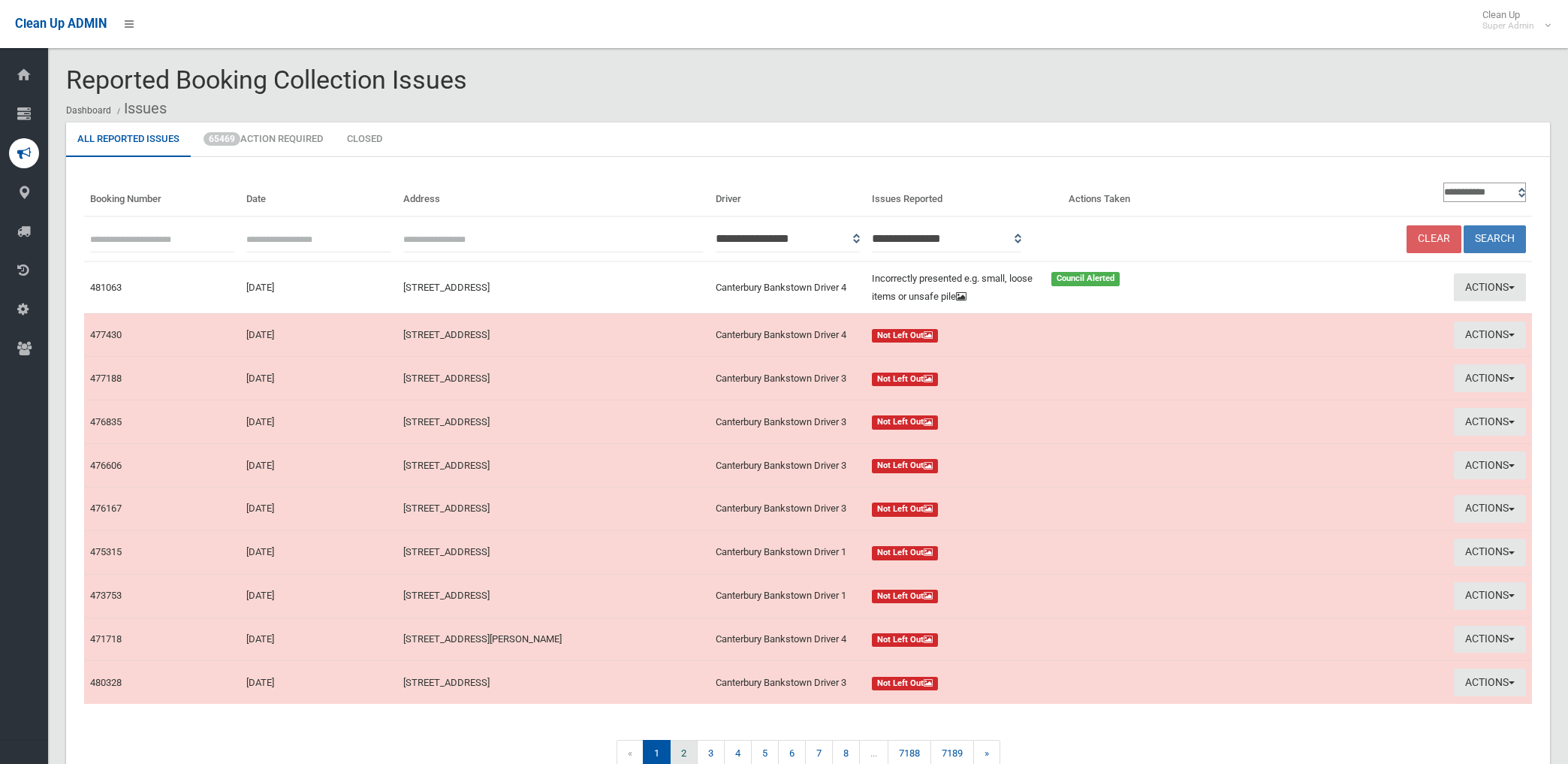
scroll to position [81, 0]
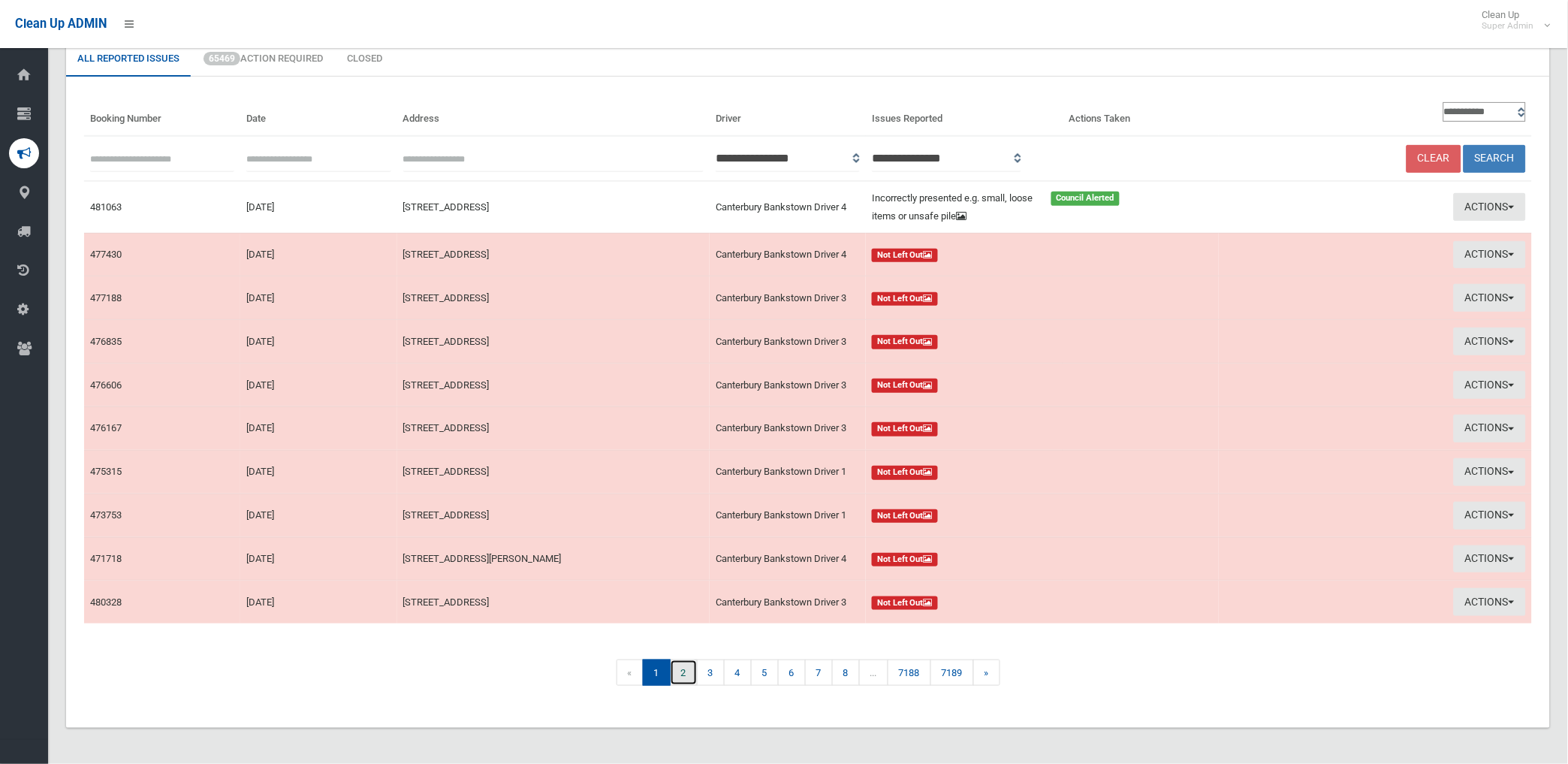
click at [680, 669] on link "2" at bounding box center [683, 672] width 28 height 26
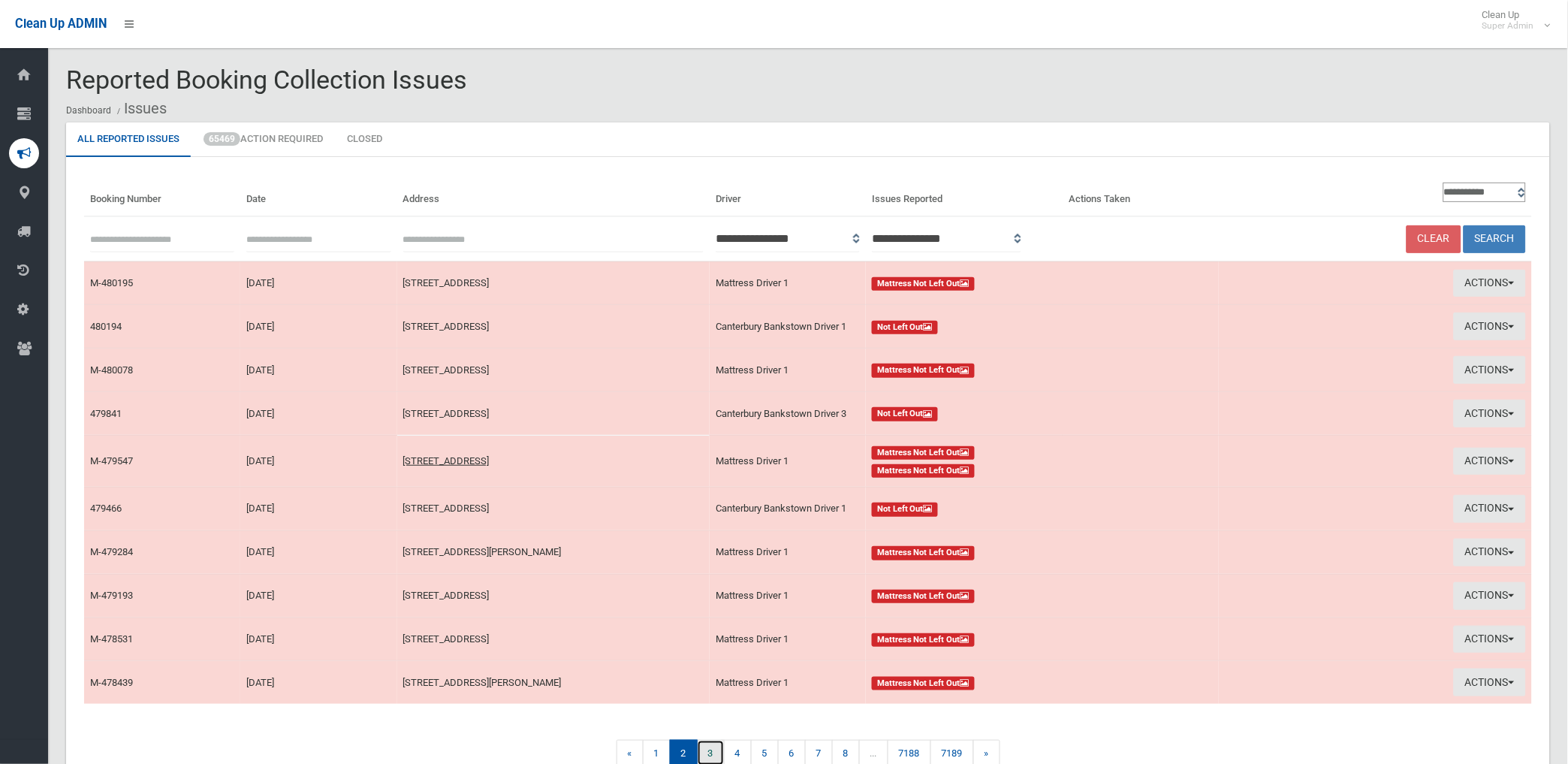
click at [701, 749] on link "3" at bounding box center [710, 752] width 28 height 26
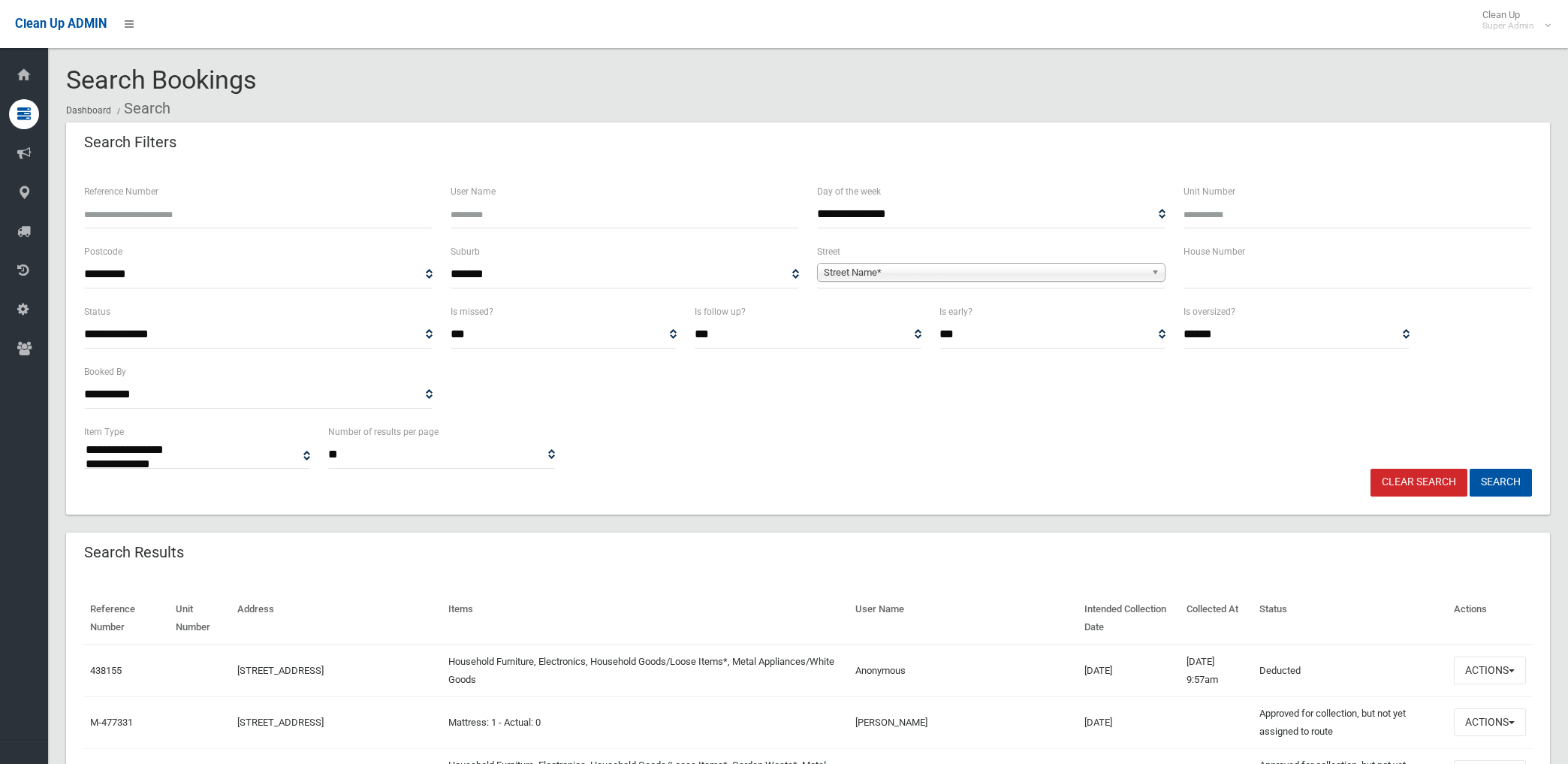
select select
click at [192, 208] on input "Reference Number" at bounding box center [258, 214] width 348 height 28
type input "******"
click at [1470, 469] on button "Search" at bounding box center [1501, 482] width 63 height 28
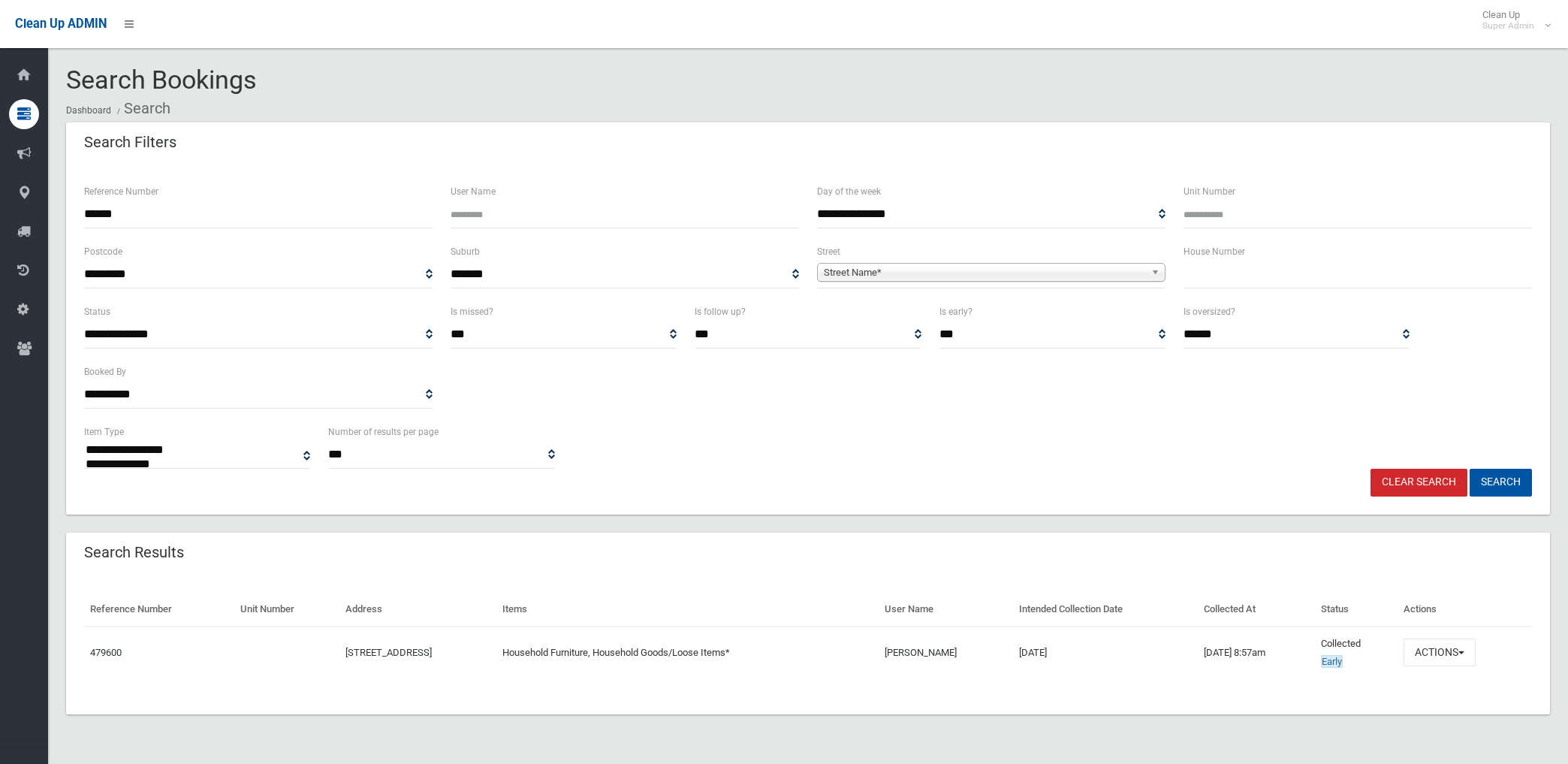
select select
click at [1443, 653] on button "Actions" at bounding box center [1439, 652] width 72 height 28
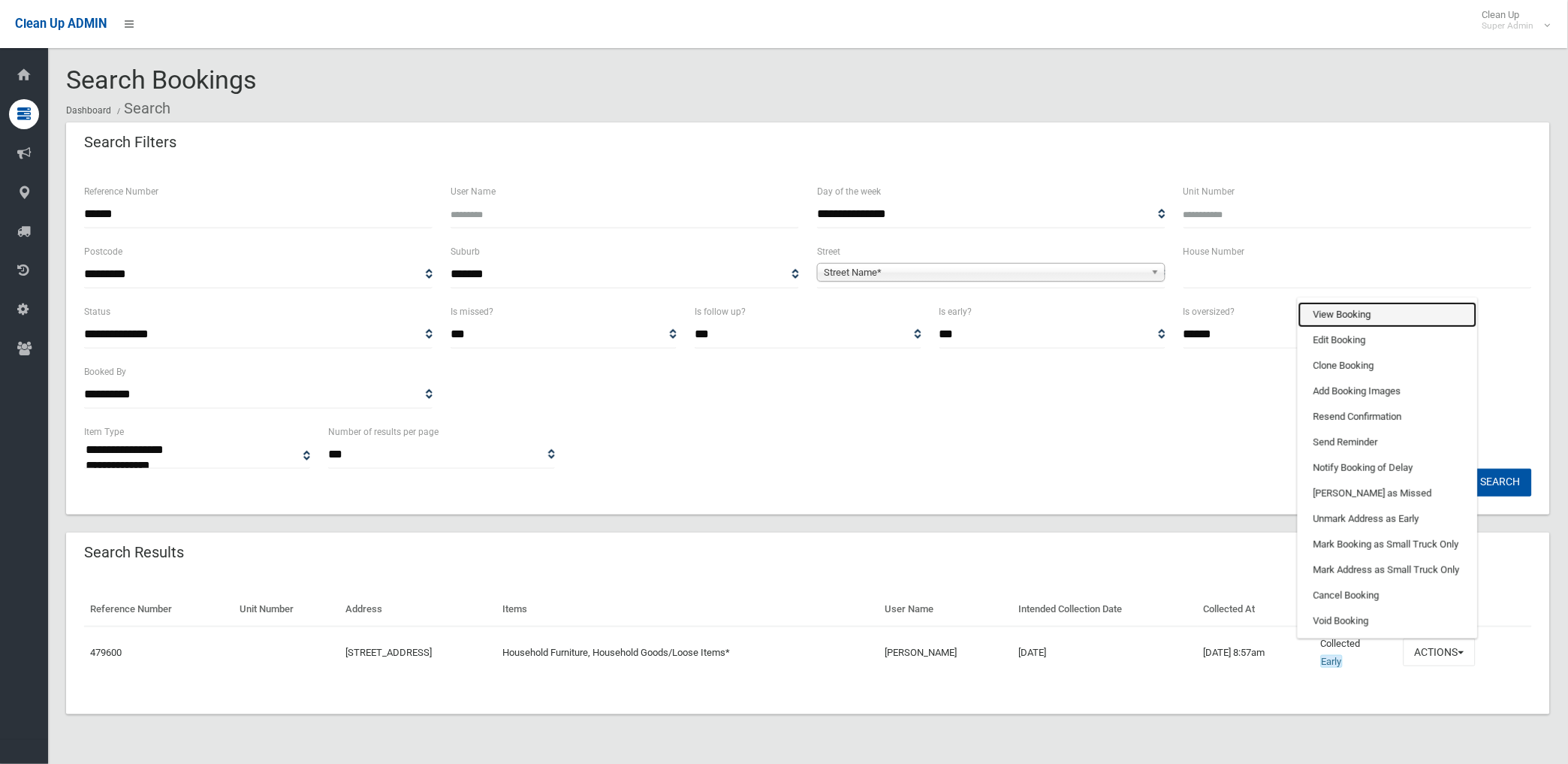
click at [1361, 310] on link "View Booking" at bounding box center [1388, 315] width 179 height 25
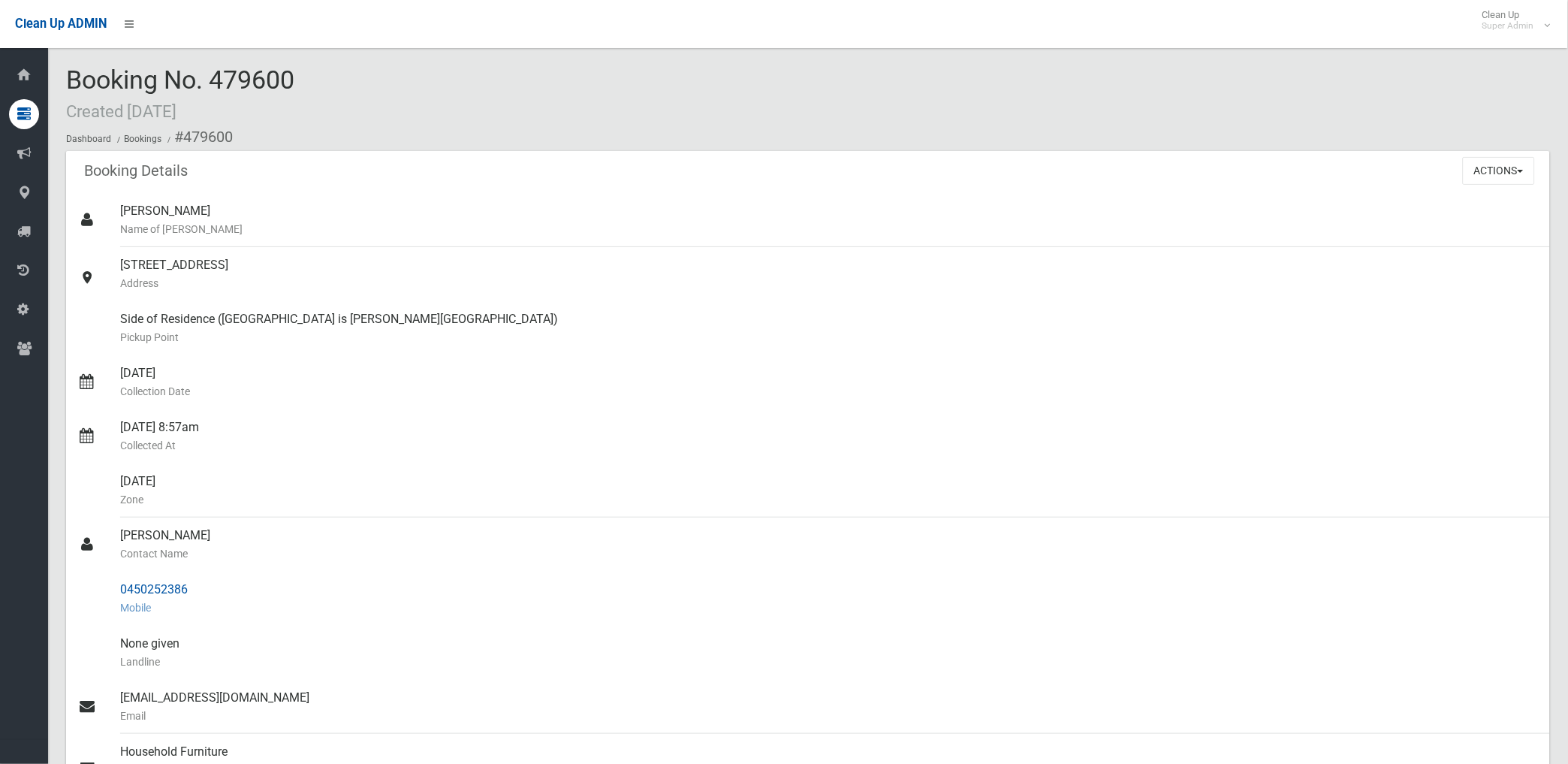
drag, startPoint x: 120, startPoint y: 584, endPoint x: 190, endPoint y: 589, distance: 70.2
click at [190, 589] on div "0450252386 Mobile" at bounding box center [828, 598] width 1418 height 54
drag, startPoint x: 190, startPoint y: 589, endPoint x: 158, endPoint y: 589, distance: 32.0
copy div "0450252386"
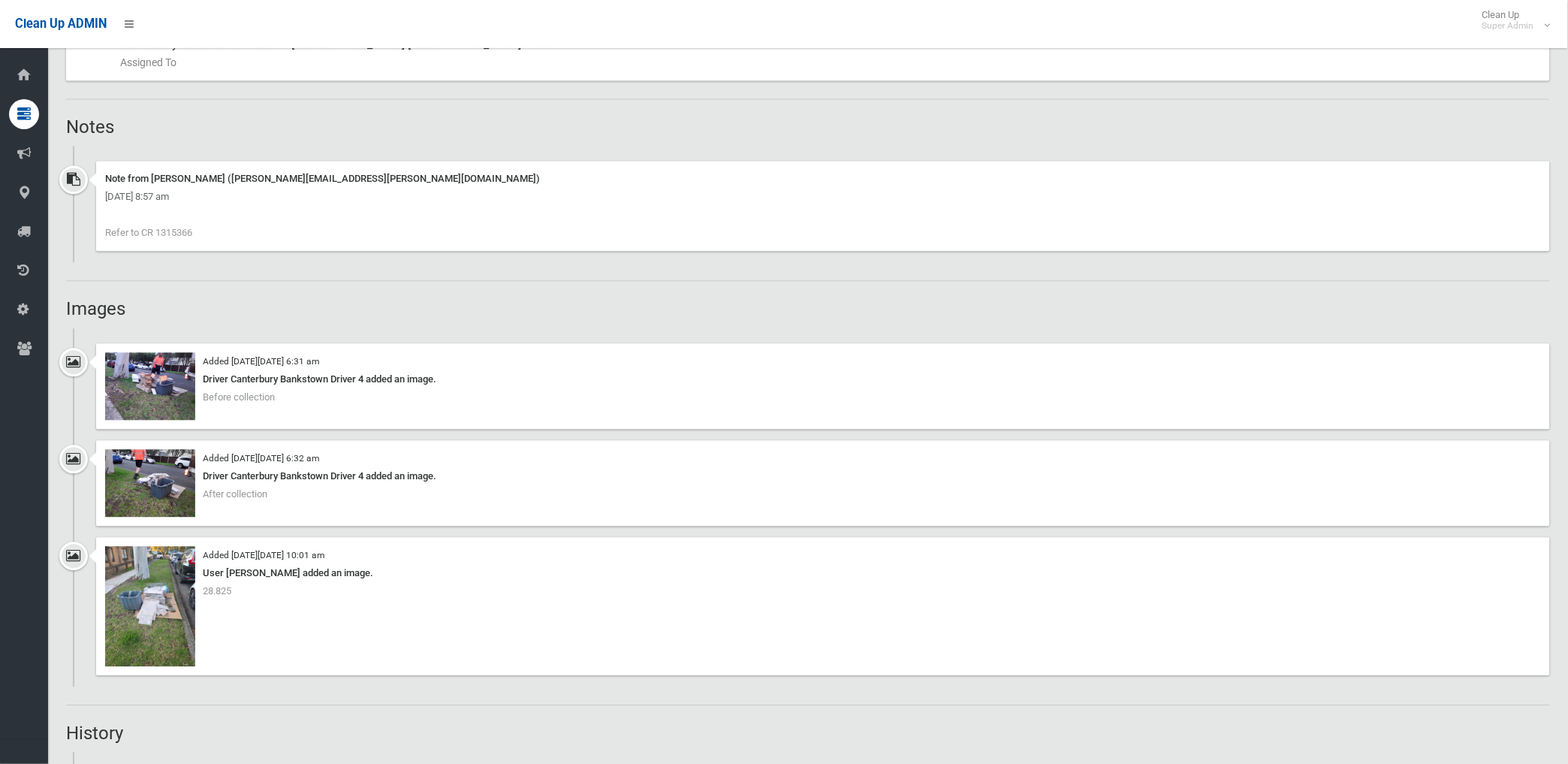
scroll to position [918, 0]
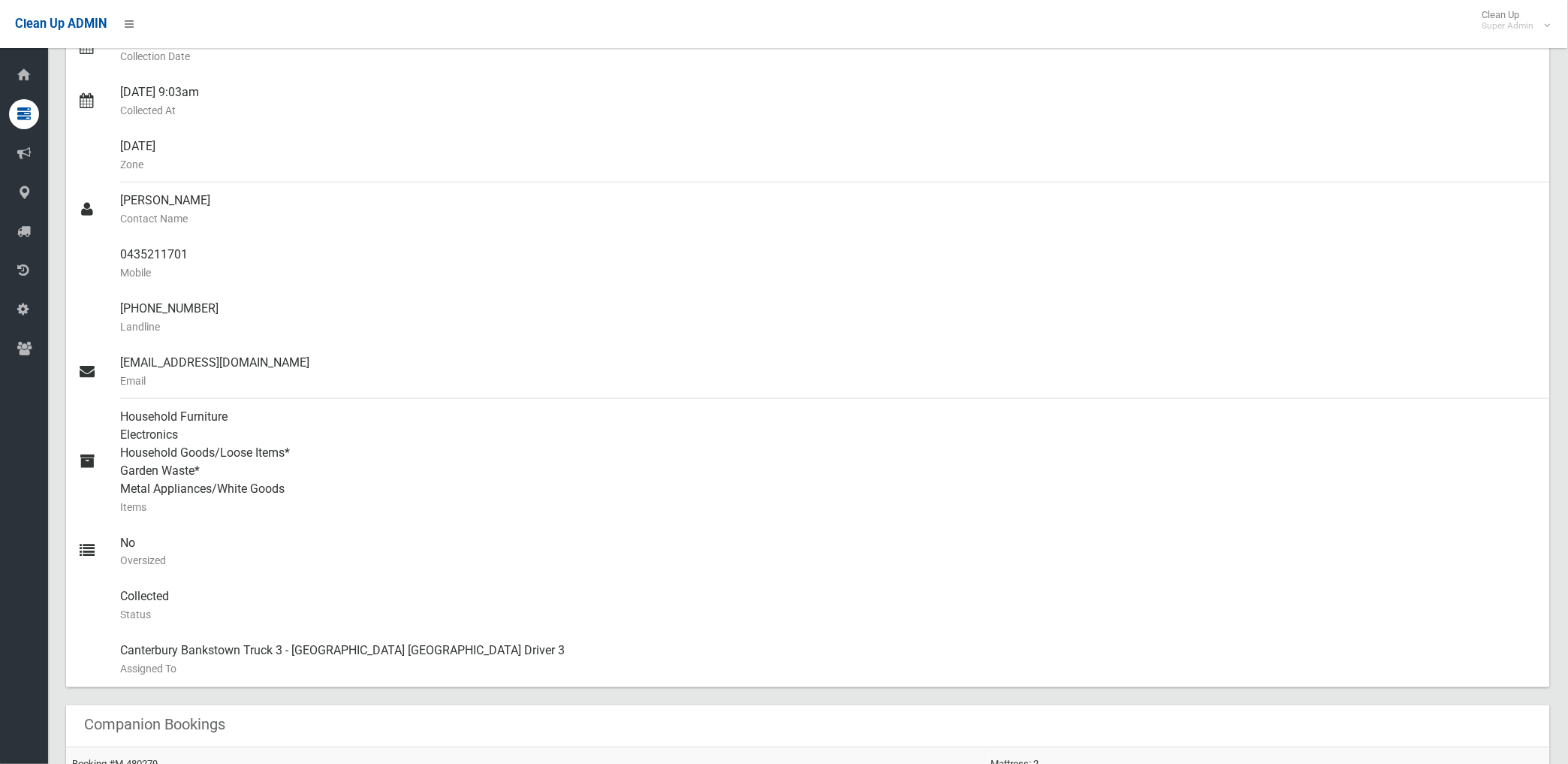
scroll to position [333, 0]
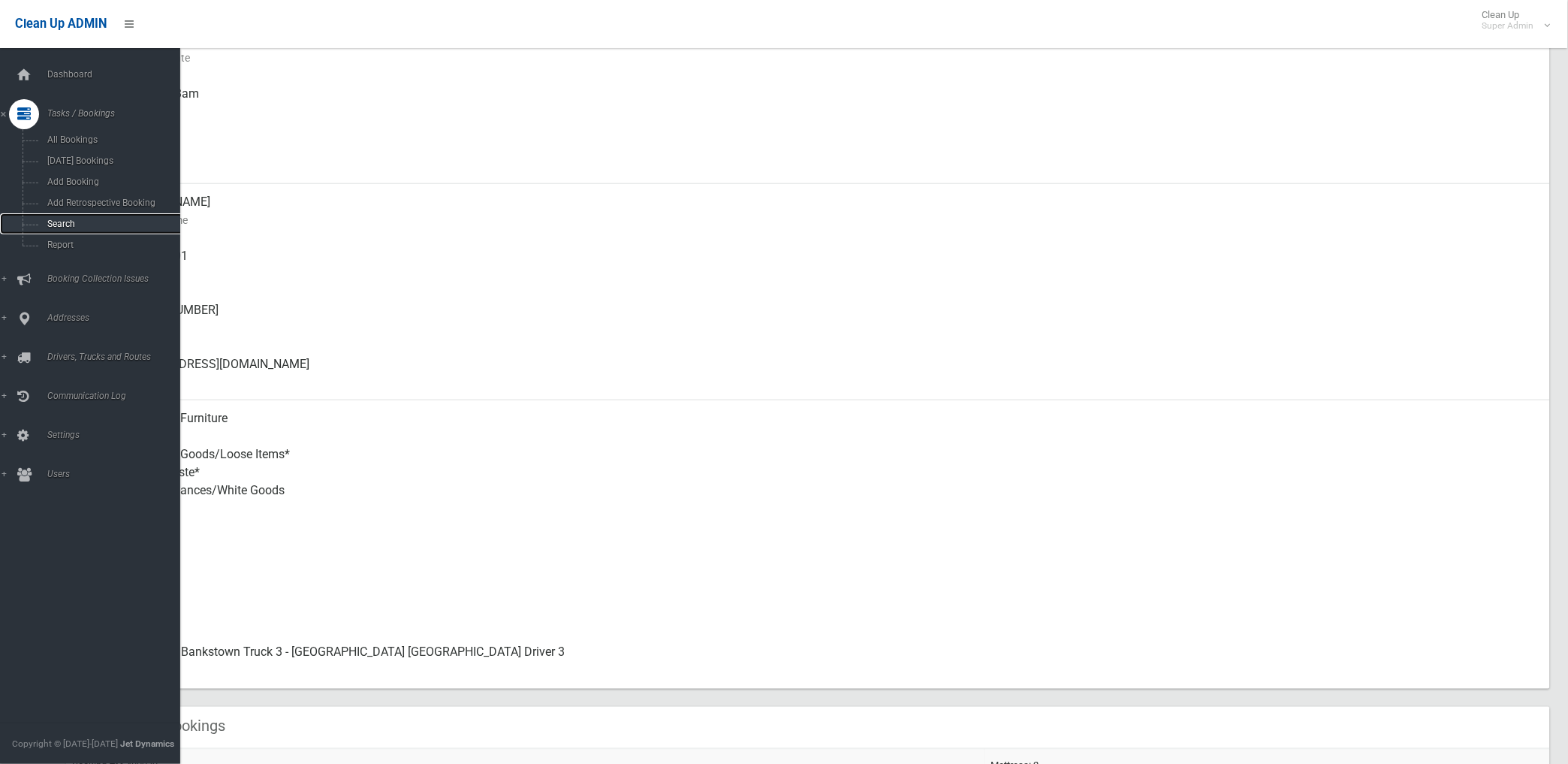
click at [63, 225] on span "Search" at bounding box center [111, 223] width 137 height 10
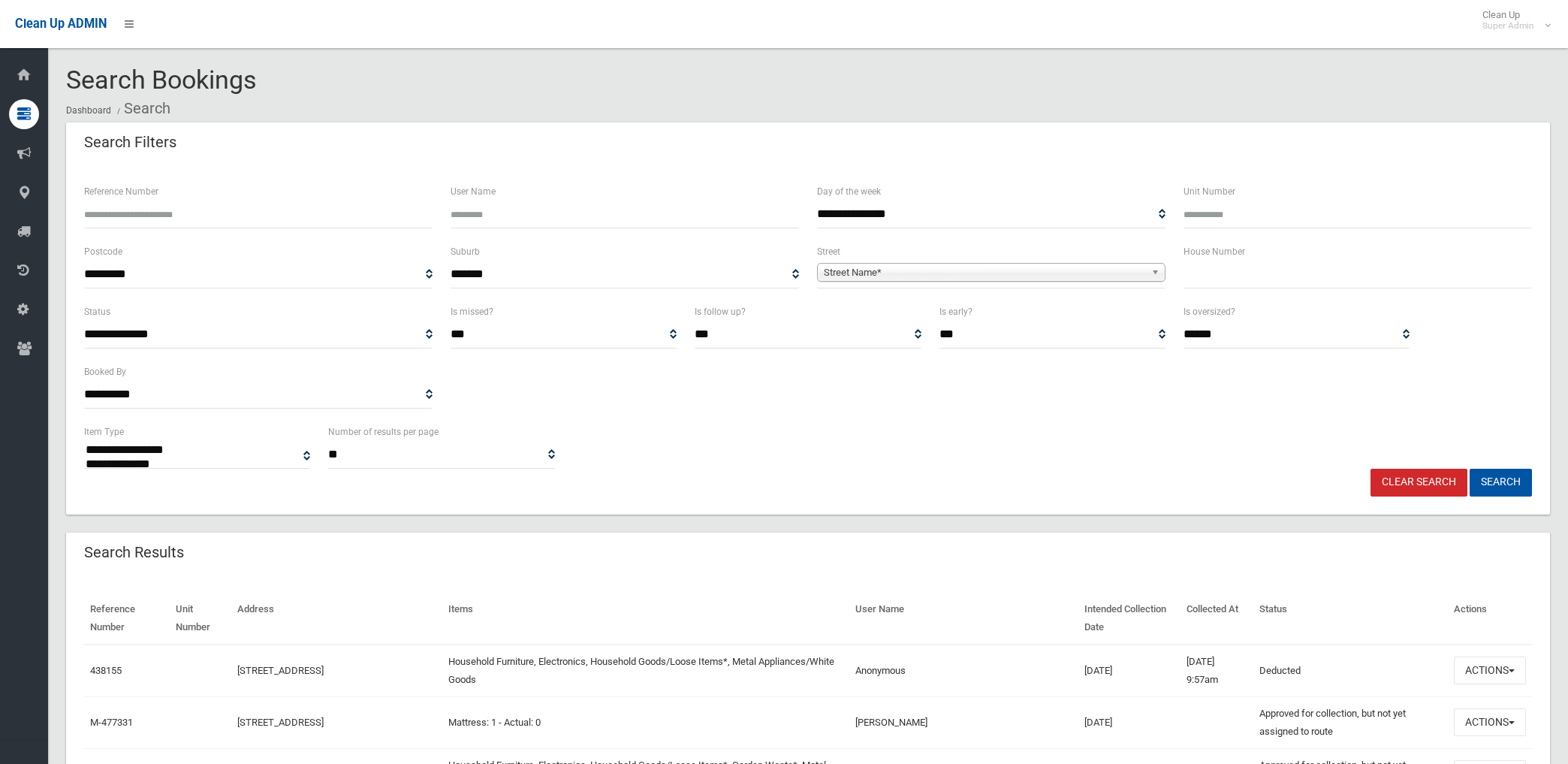
select select
click at [282, 209] on input "Reference Number" at bounding box center [258, 214] width 348 height 28
type input "******"
click at [1470, 469] on button "Search" at bounding box center [1501, 482] width 63 height 28
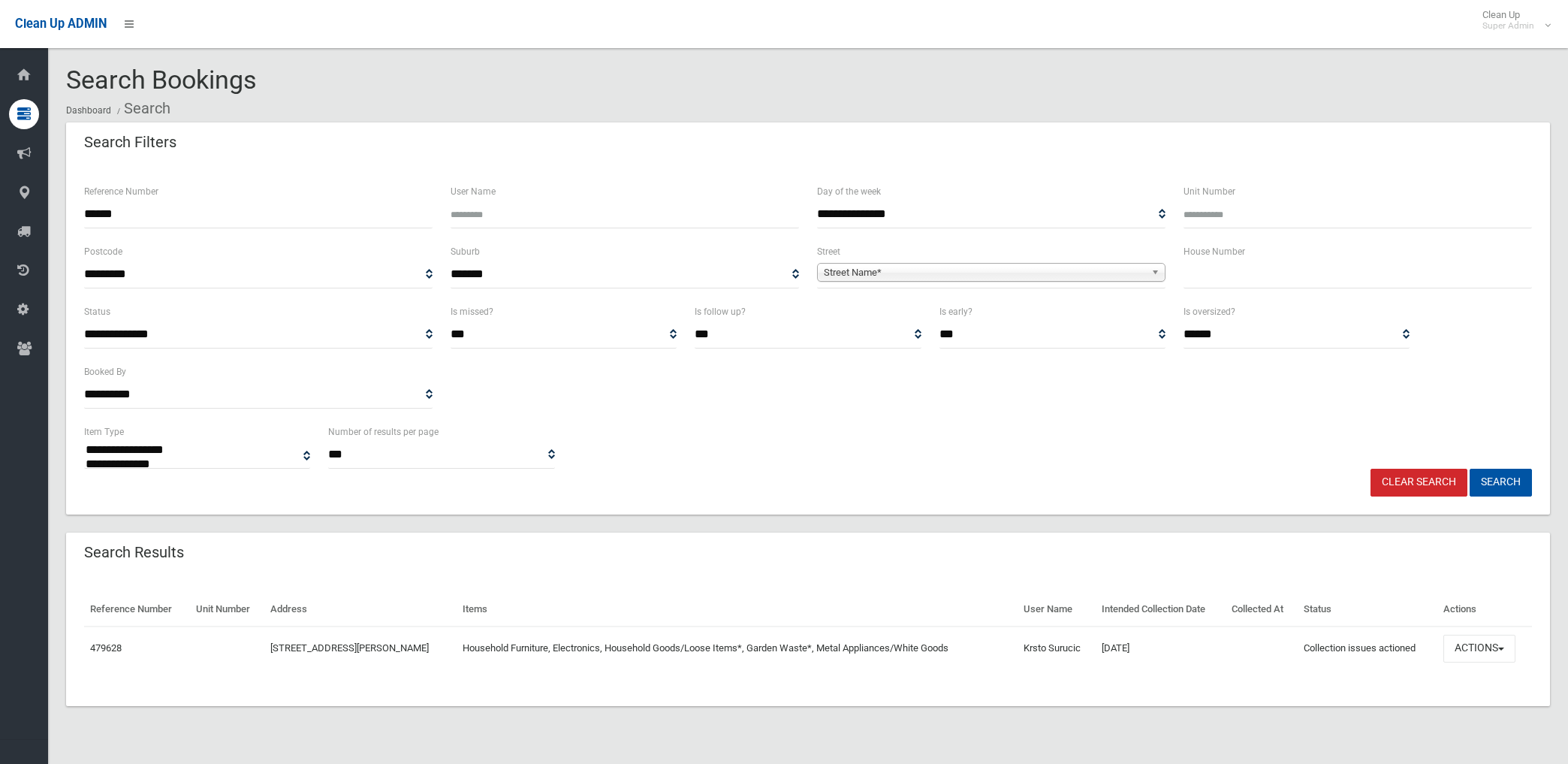
select select
click at [1468, 647] on button "Actions" at bounding box center [1479, 648] width 72 height 28
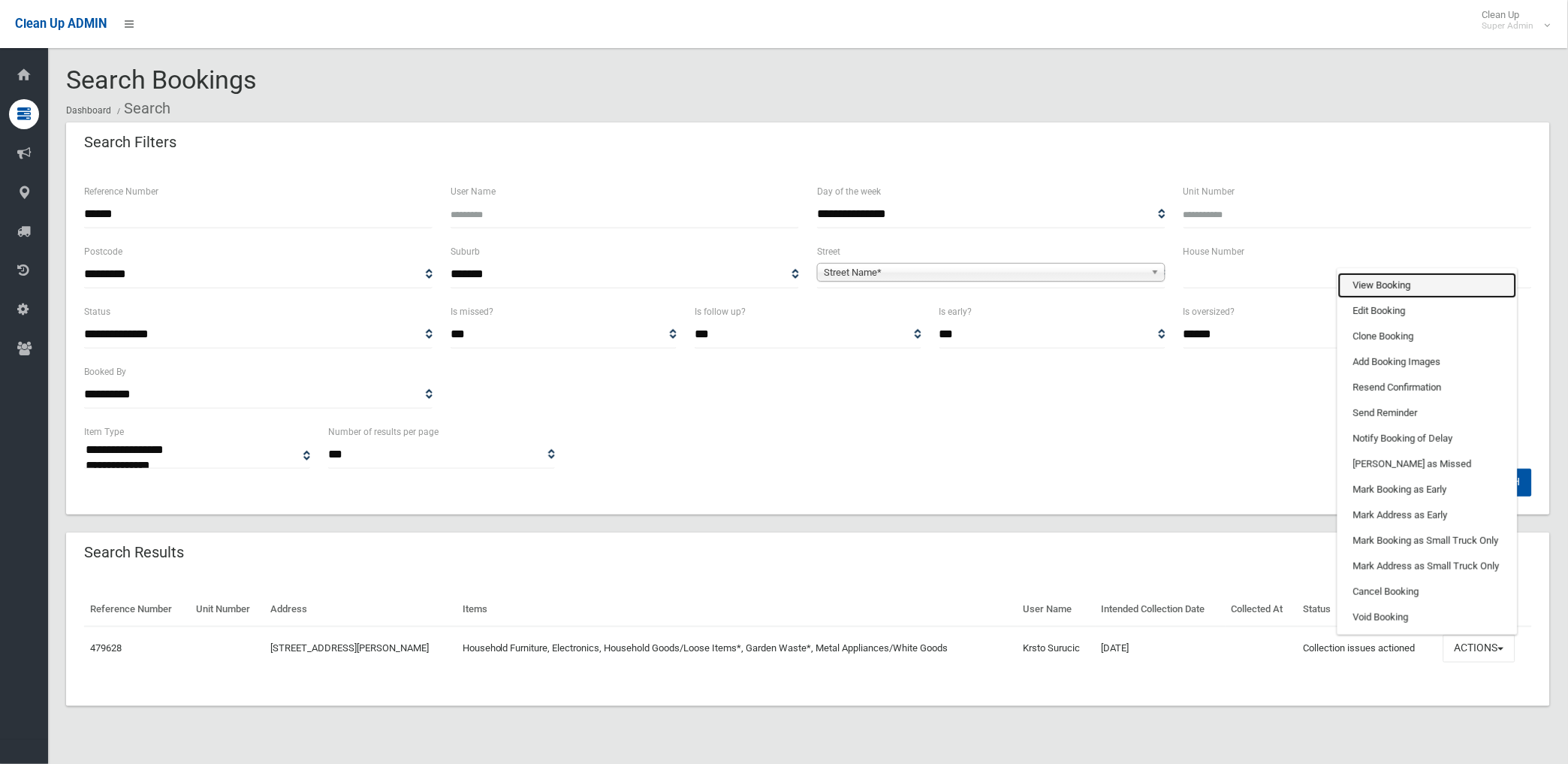
click at [1372, 286] on link "View Booking" at bounding box center [1428, 286] width 179 height 25
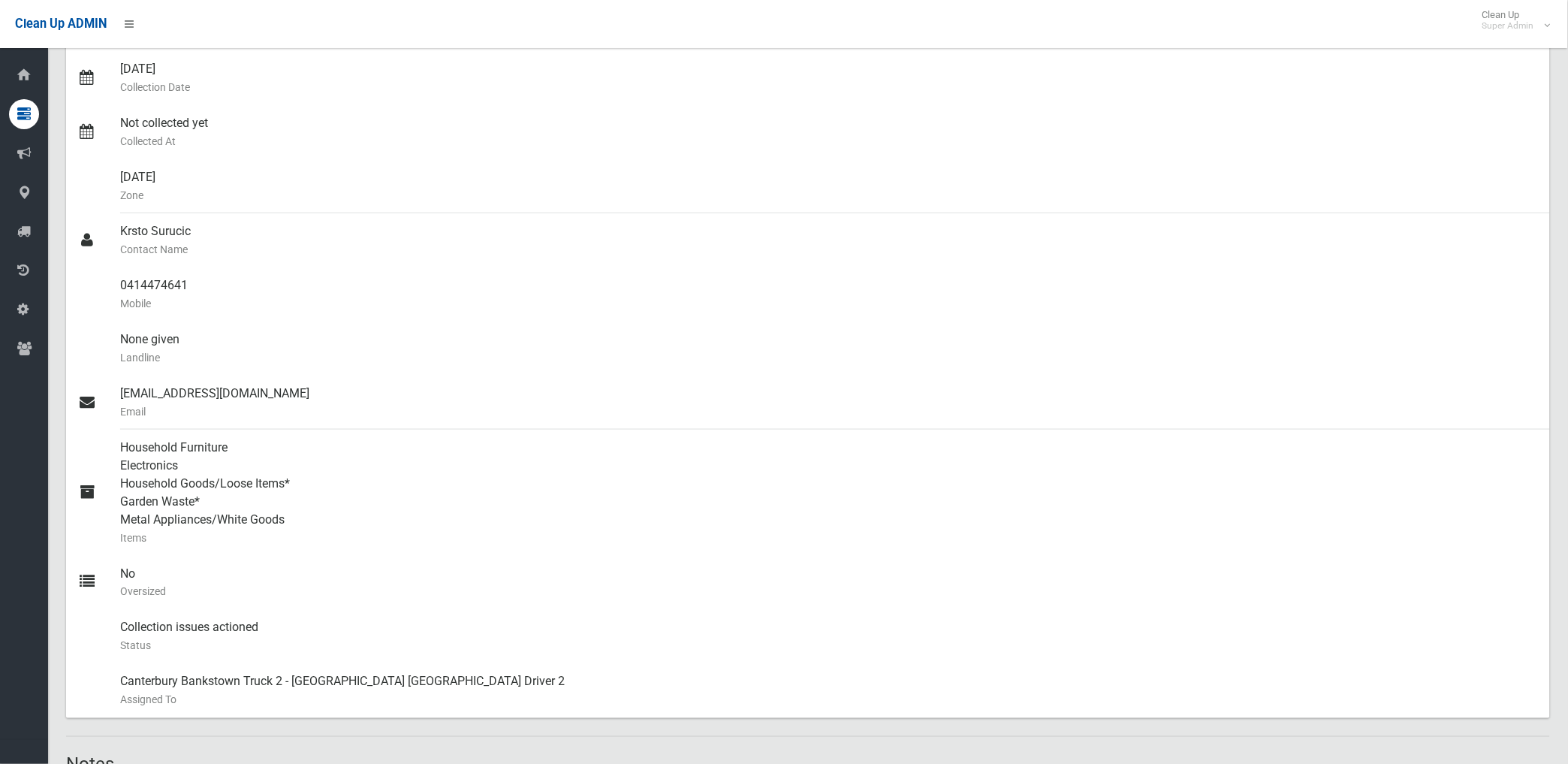
scroll to position [167, 0]
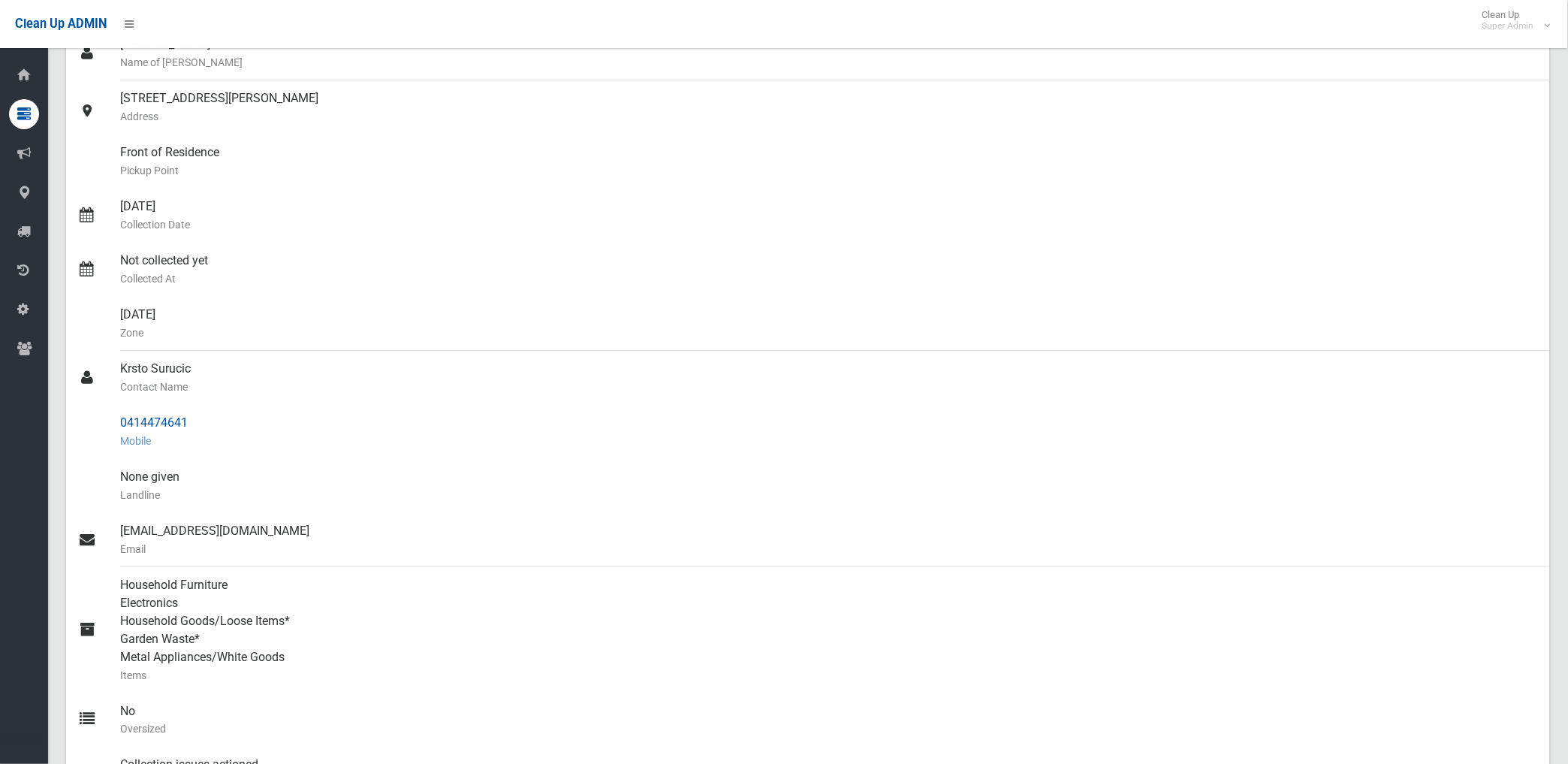
drag, startPoint x: 121, startPoint y: 419, endPoint x: 201, endPoint y: 420, distance: 80.0
click at [201, 420] on div "0414474641 Mobile" at bounding box center [828, 432] width 1418 height 54
drag, startPoint x: 201, startPoint y: 420, endPoint x: 171, endPoint y: 422, distance: 30.1
copy div "0414474641"
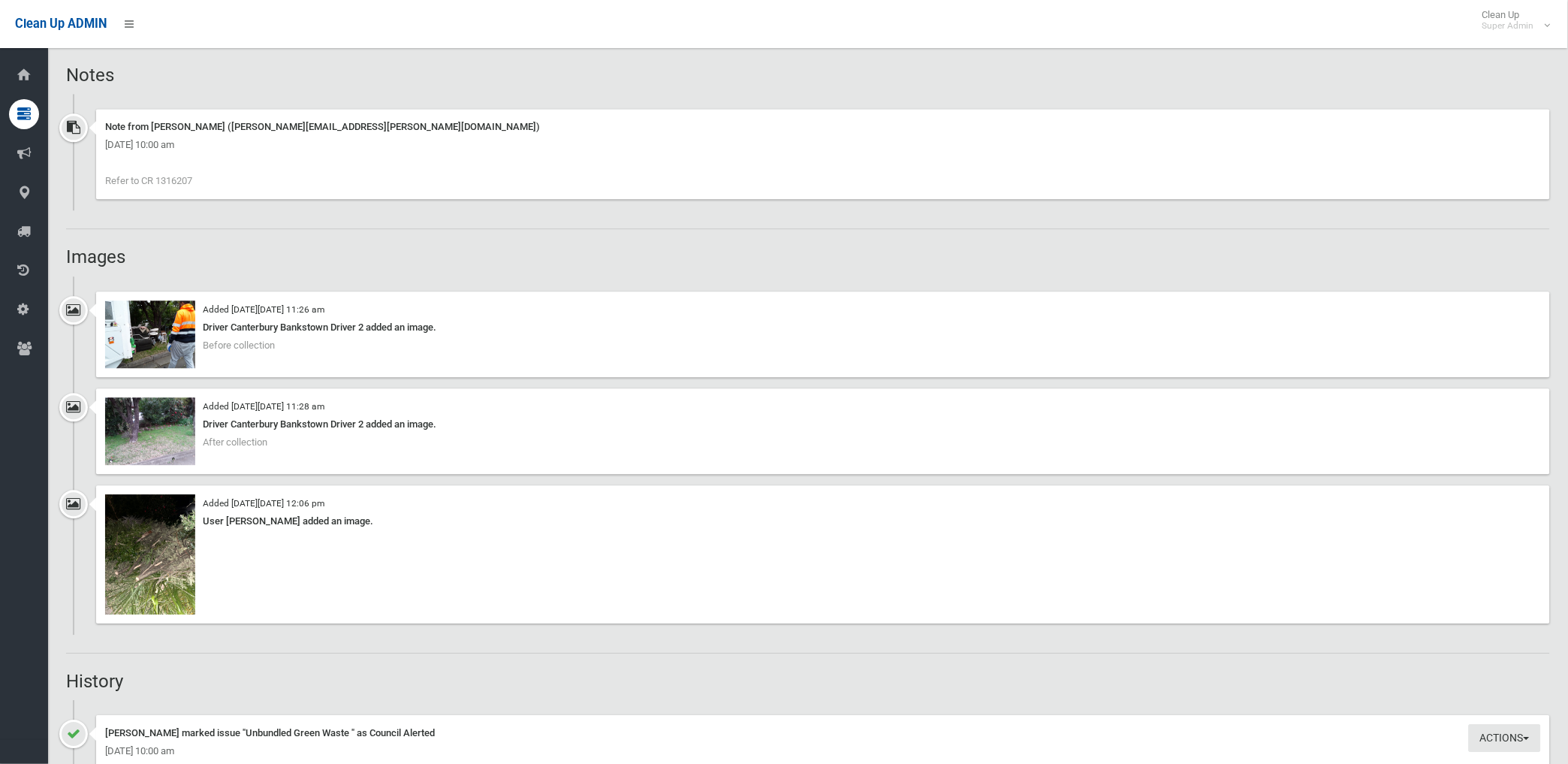
scroll to position [1001, 0]
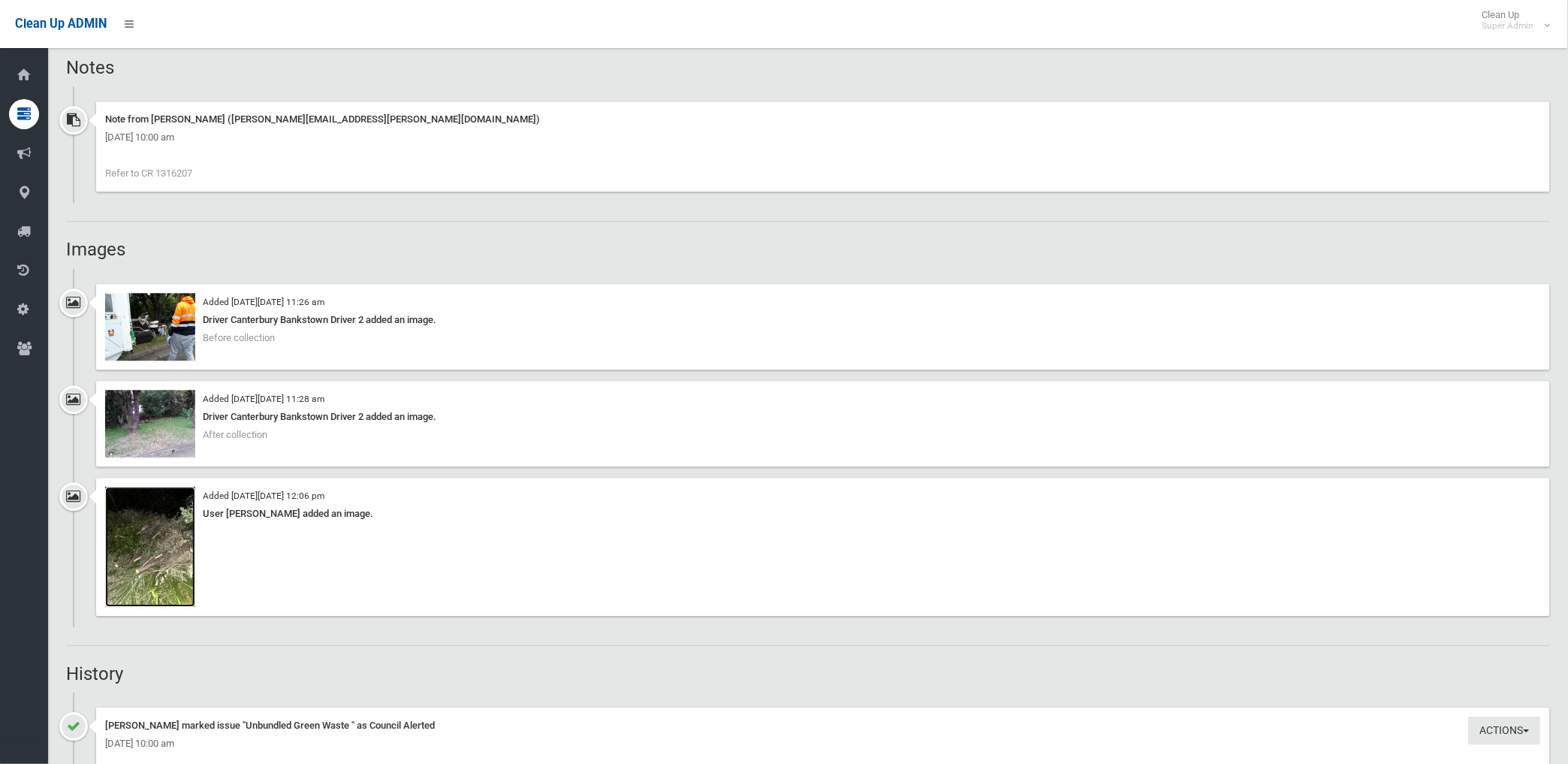
click at [176, 563] on img at bounding box center [151, 546] width 90 height 120
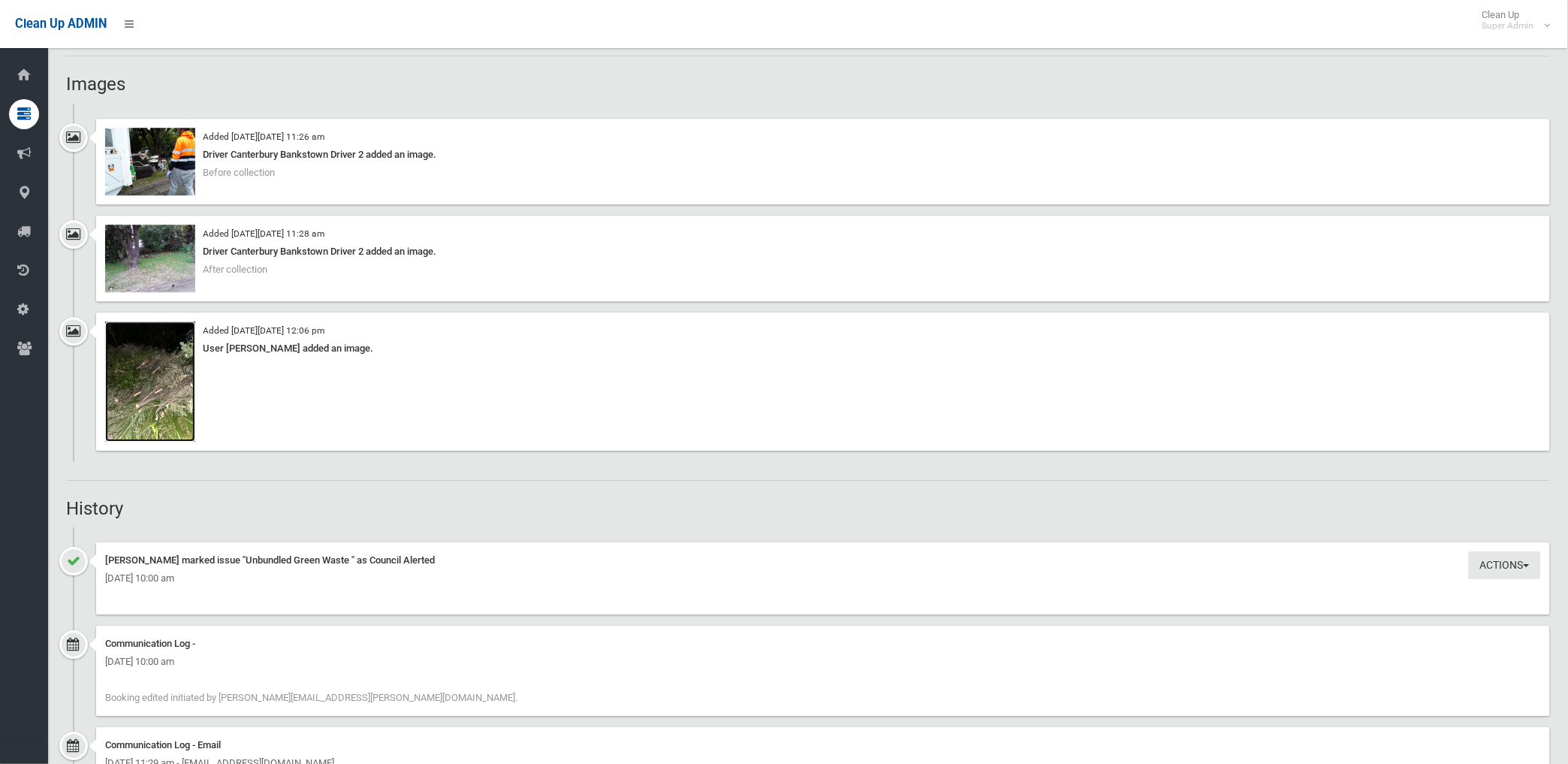
scroll to position [1168, 0]
